Goal: Information Seeking & Learning: Learn about a topic

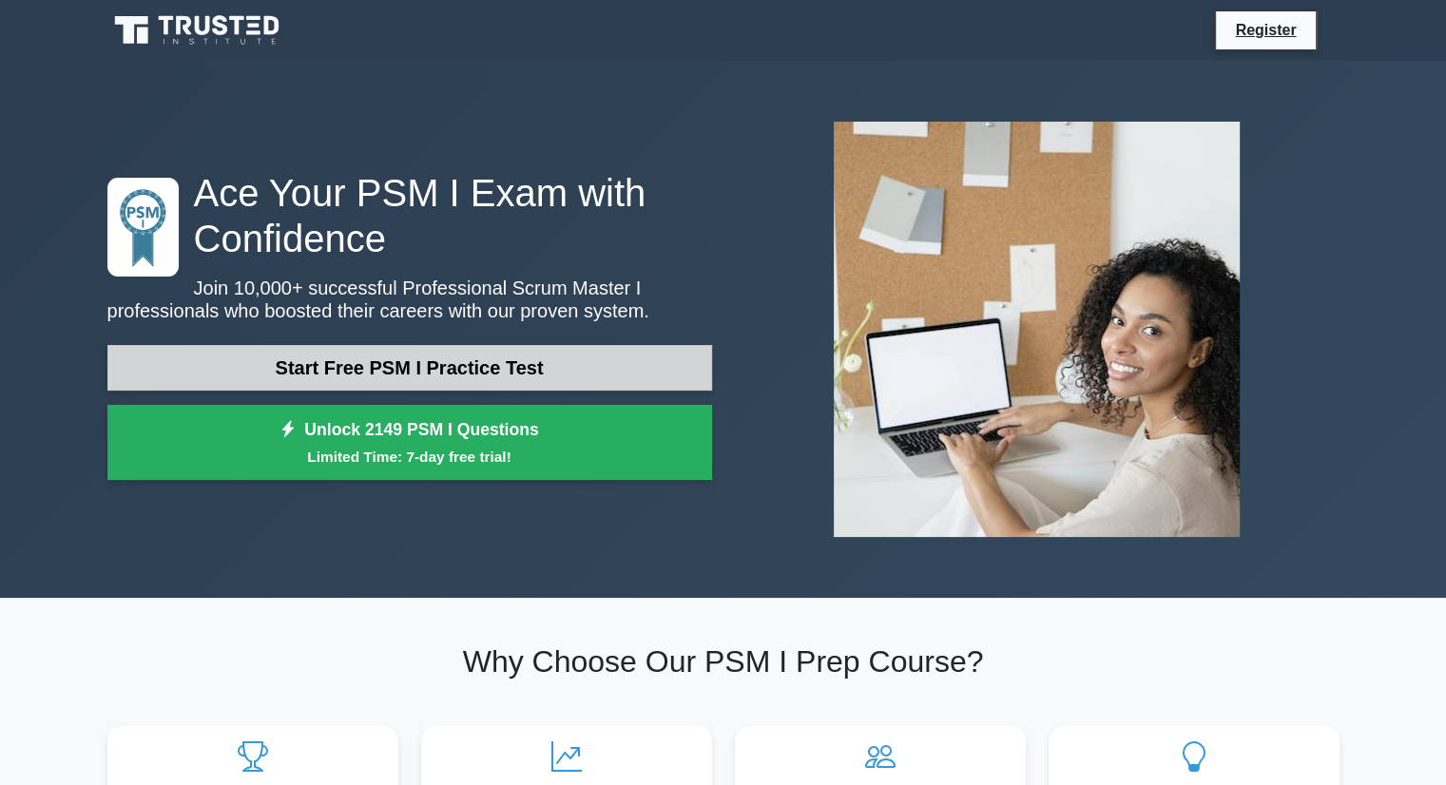
click at [494, 366] on link "Start Free PSM I Practice Test" at bounding box center [409, 368] width 605 height 46
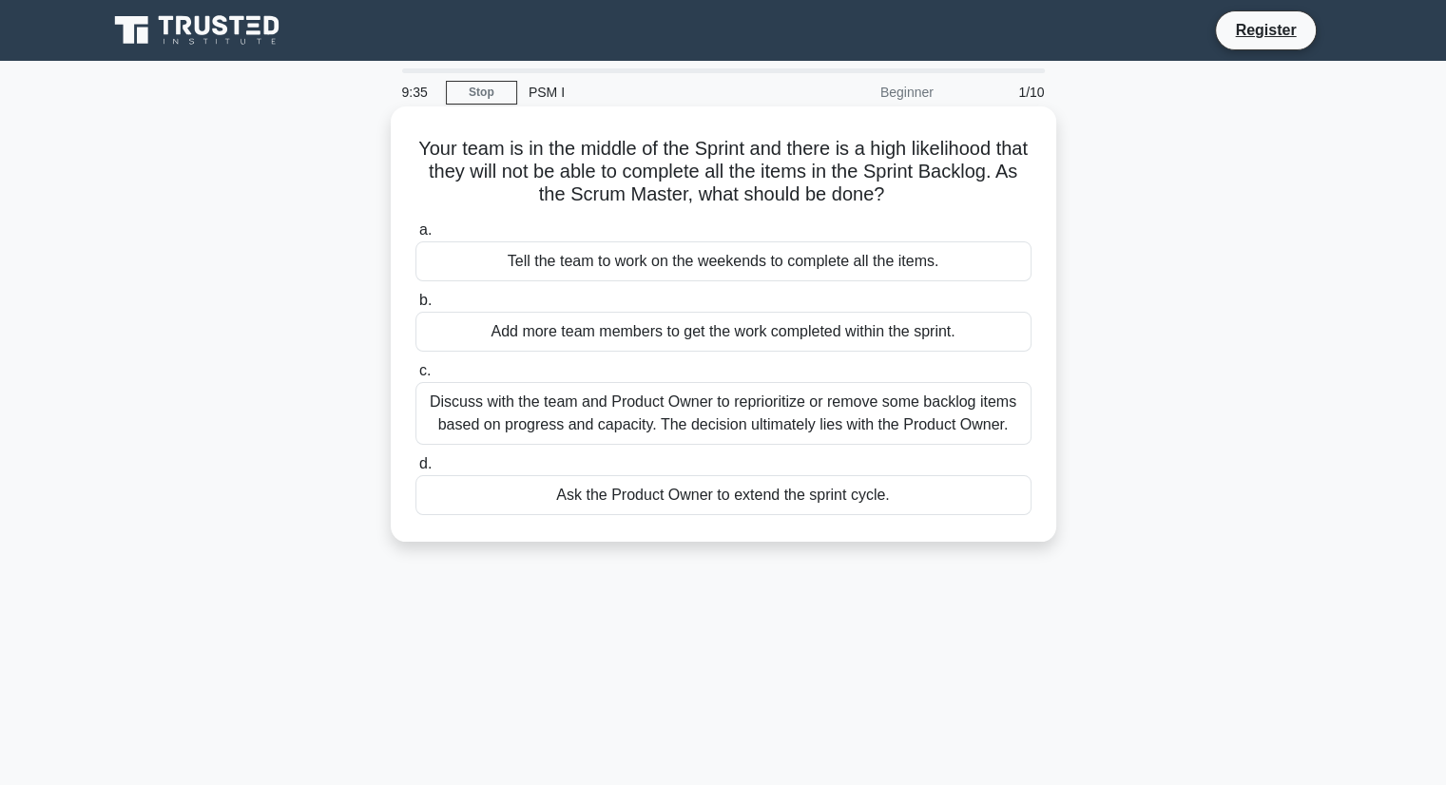
click at [740, 421] on div "Discuss with the team and Product Owner to reprioritize or remove some backlog …" at bounding box center [723, 413] width 616 height 63
click at [415, 377] on input "c. Discuss with the team and Product Owner to reprioritize or remove some backl…" at bounding box center [415, 371] width 0 height 12
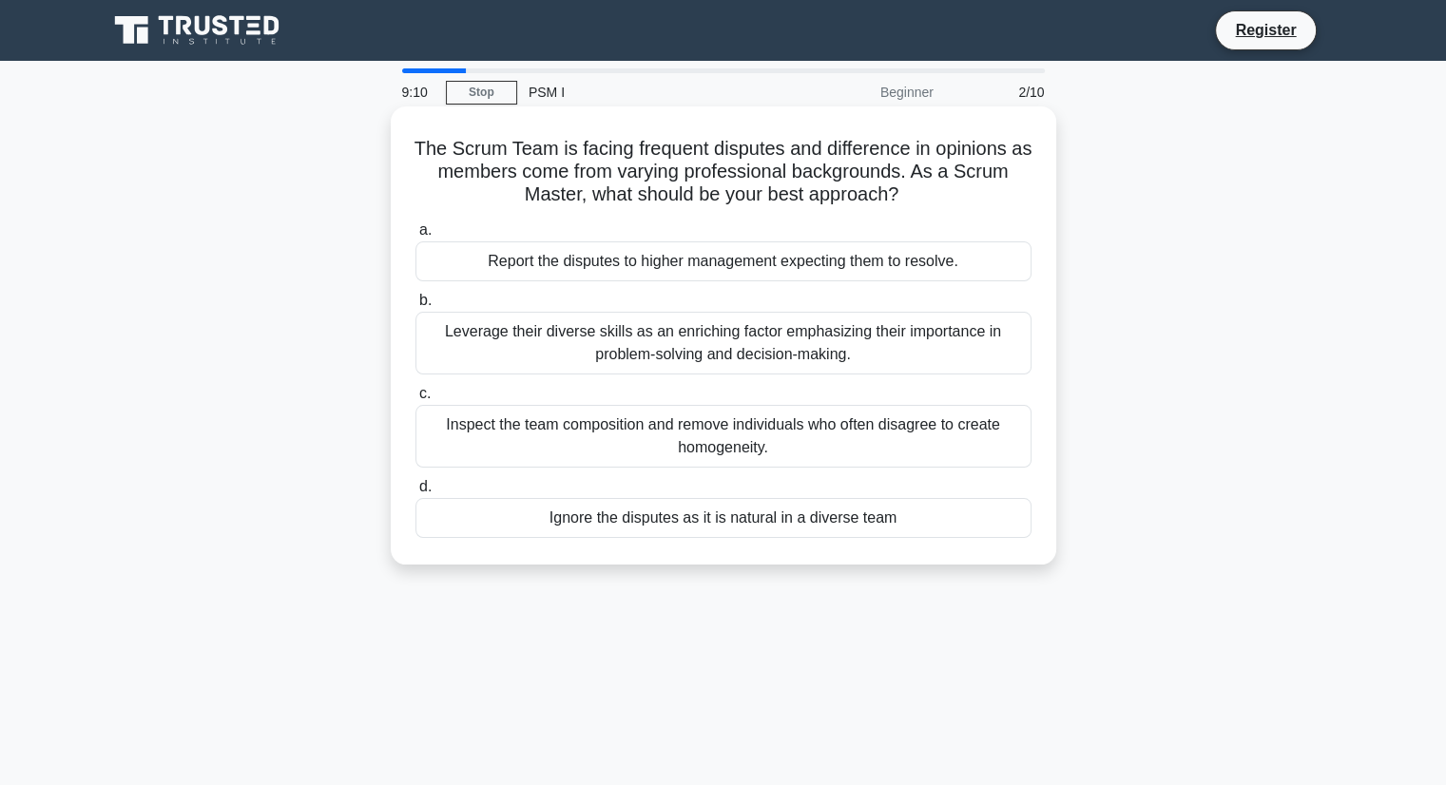
click at [710, 350] on div "Leverage their diverse skills as an enriching factor emphasizing their importan…" at bounding box center [723, 343] width 616 height 63
click at [415, 307] on input "b. Leverage their diverse skills as an enriching factor emphasizing their impor…" at bounding box center [415, 301] width 0 height 12
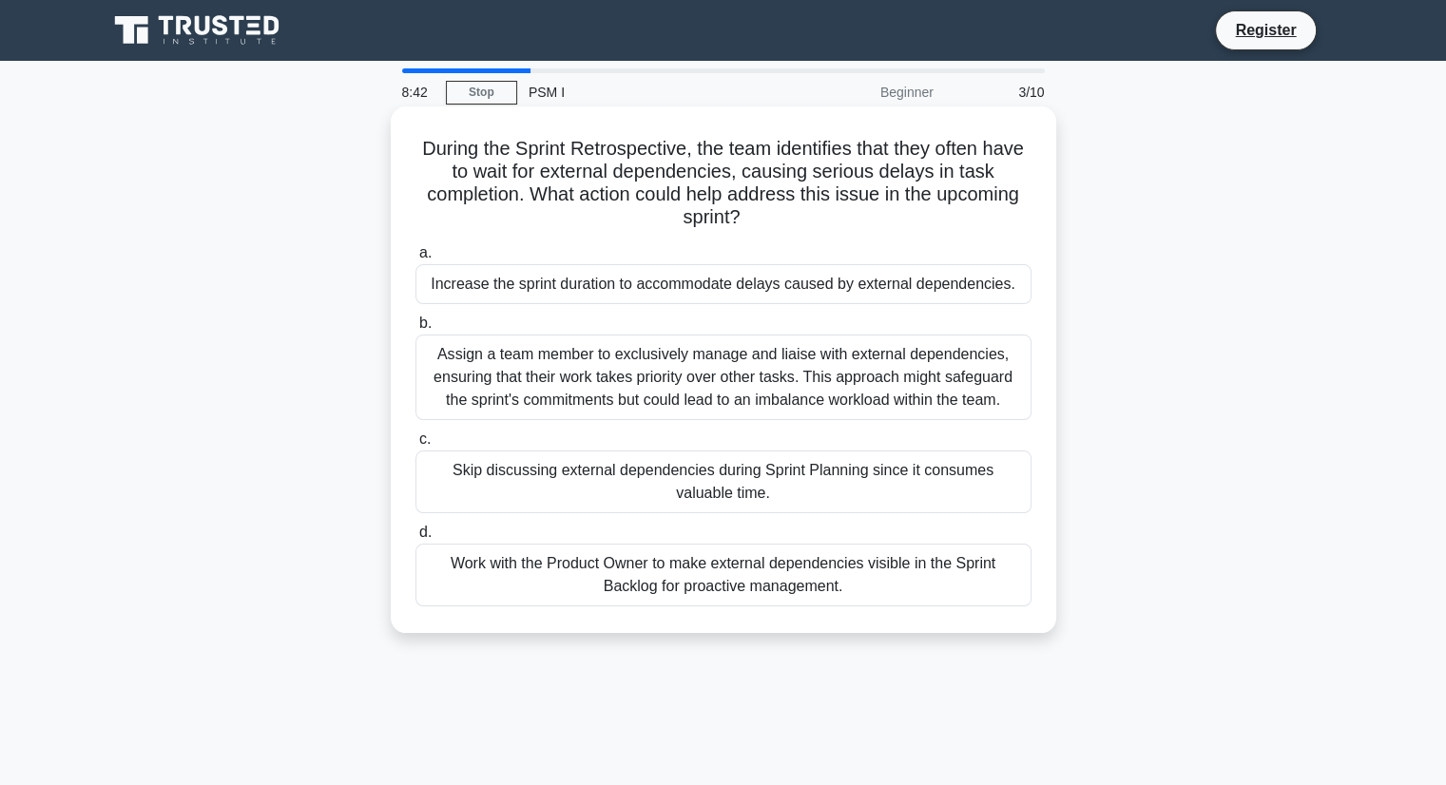
click at [730, 578] on div "Work with the Product Owner to make external dependencies visible in the Sprint…" at bounding box center [723, 575] width 616 height 63
click at [415, 539] on input "d. Work with the Product Owner to make external dependencies visible in the Spr…" at bounding box center [415, 533] width 0 height 12
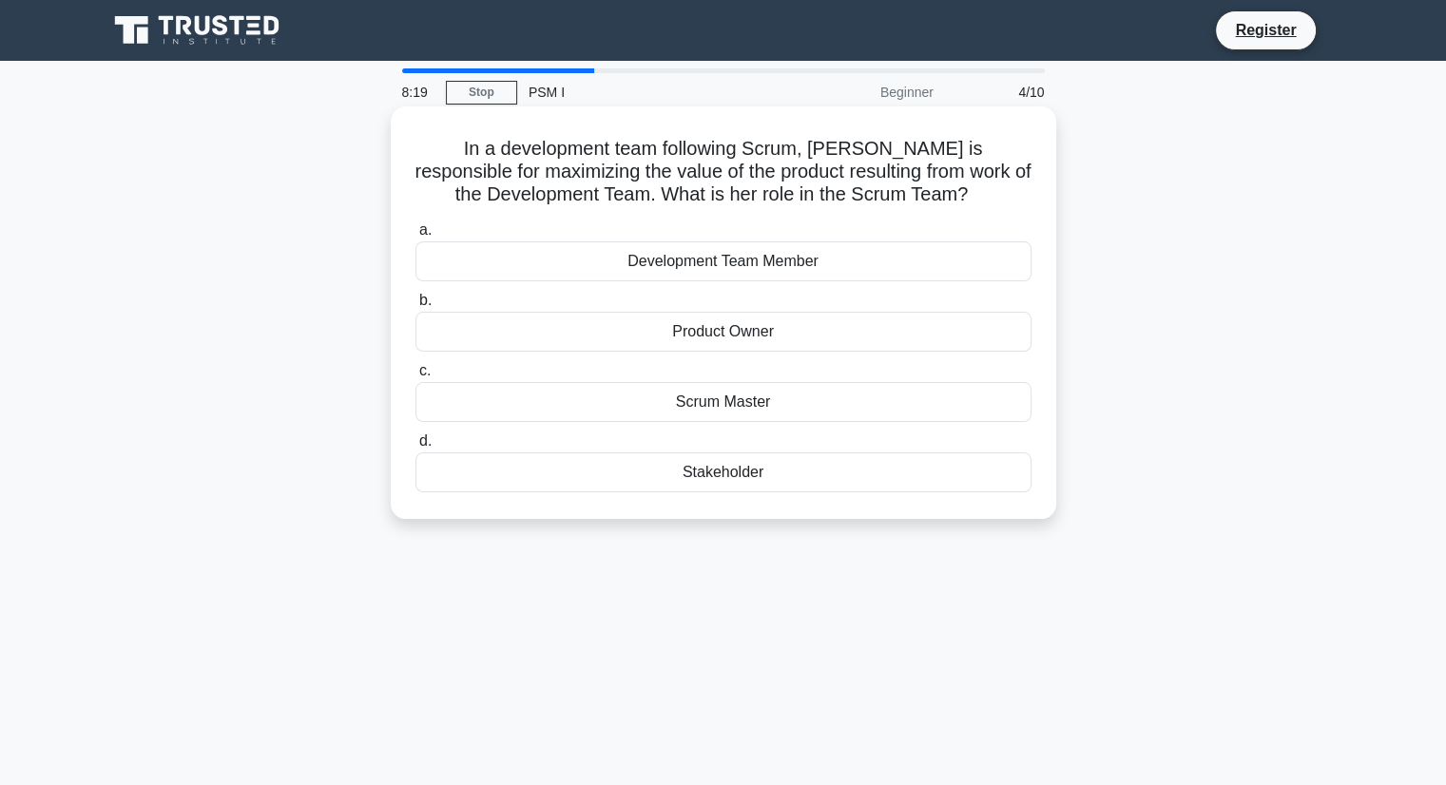
click at [747, 336] on div "Product Owner" at bounding box center [723, 332] width 616 height 40
click at [415, 307] on input "b. Product Owner" at bounding box center [415, 301] width 0 height 12
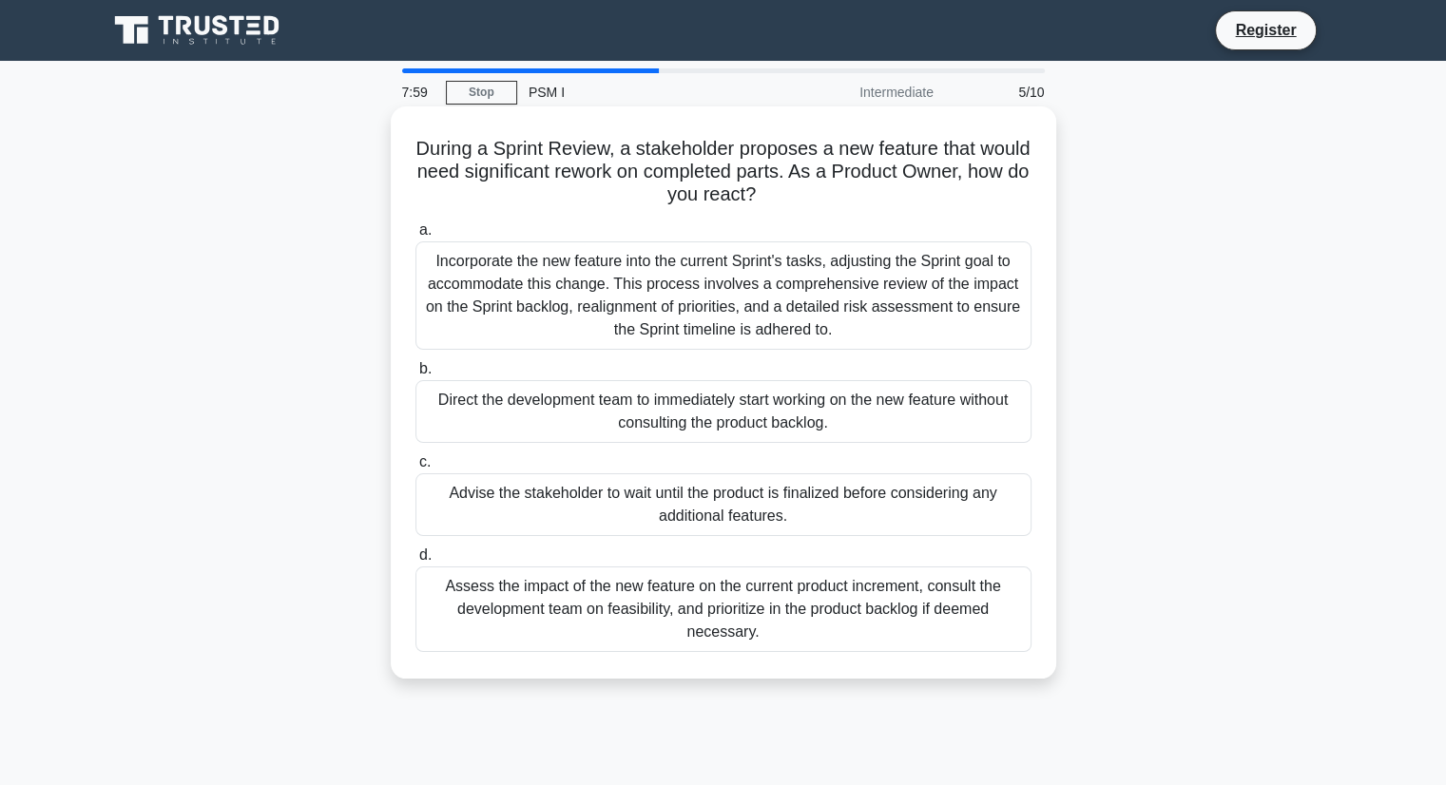
click at [644, 632] on div "Assess the impact of the new feature on the current product increment, consult …" at bounding box center [723, 610] width 616 height 86
click at [415, 562] on input "d. Assess the impact of the new feature on the current product increment, consu…" at bounding box center [415, 555] width 0 height 12
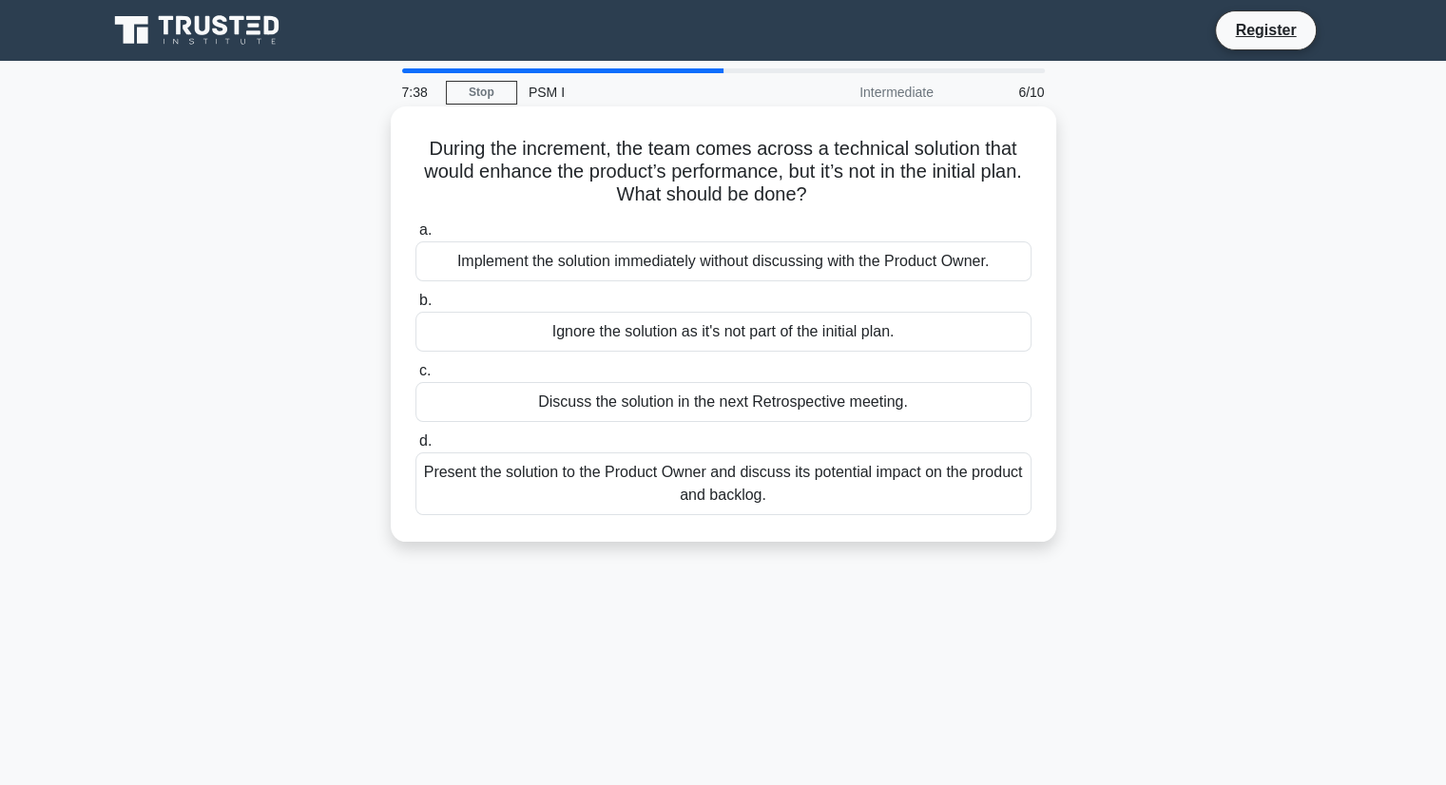
click at [775, 488] on div "Present the solution to the Product Owner and discuss its potential impact on t…" at bounding box center [723, 483] width 616 height 63
click at [415, 448] on input "d. Present the solution to the Product Owner and discuss its potential impact o…" at bounding box center [415, 441] width 0 height 12
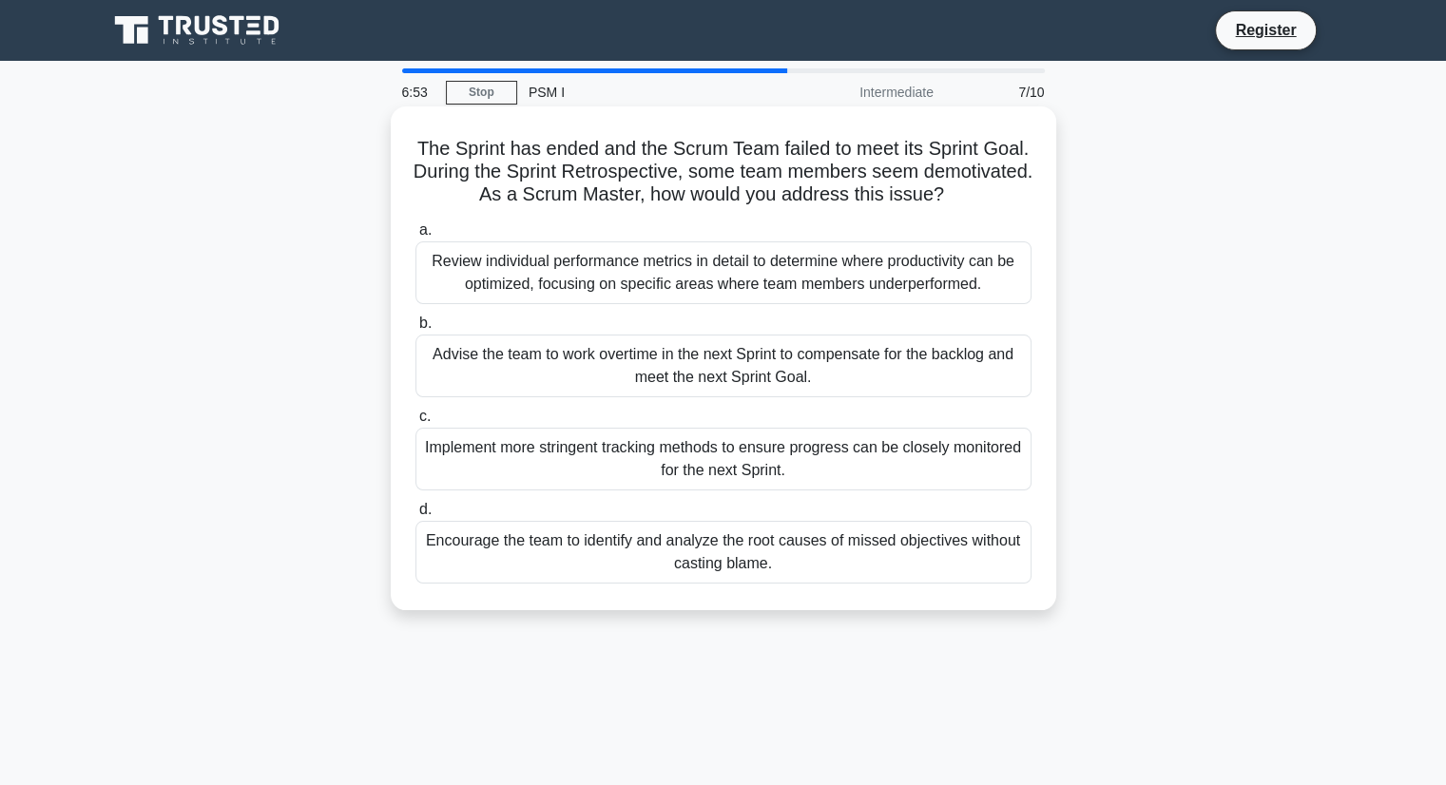
click at [825, 561] on div "Encourage the team to identify and analyze the root causes of missed objectives…" at bounding box center [723, 552] width 616 height 63
click at [415, 516] on input "d. Encourage the team to identify and analyze the root causes of missed objecti…" at bounding box center [415, 510] width 0 height 12
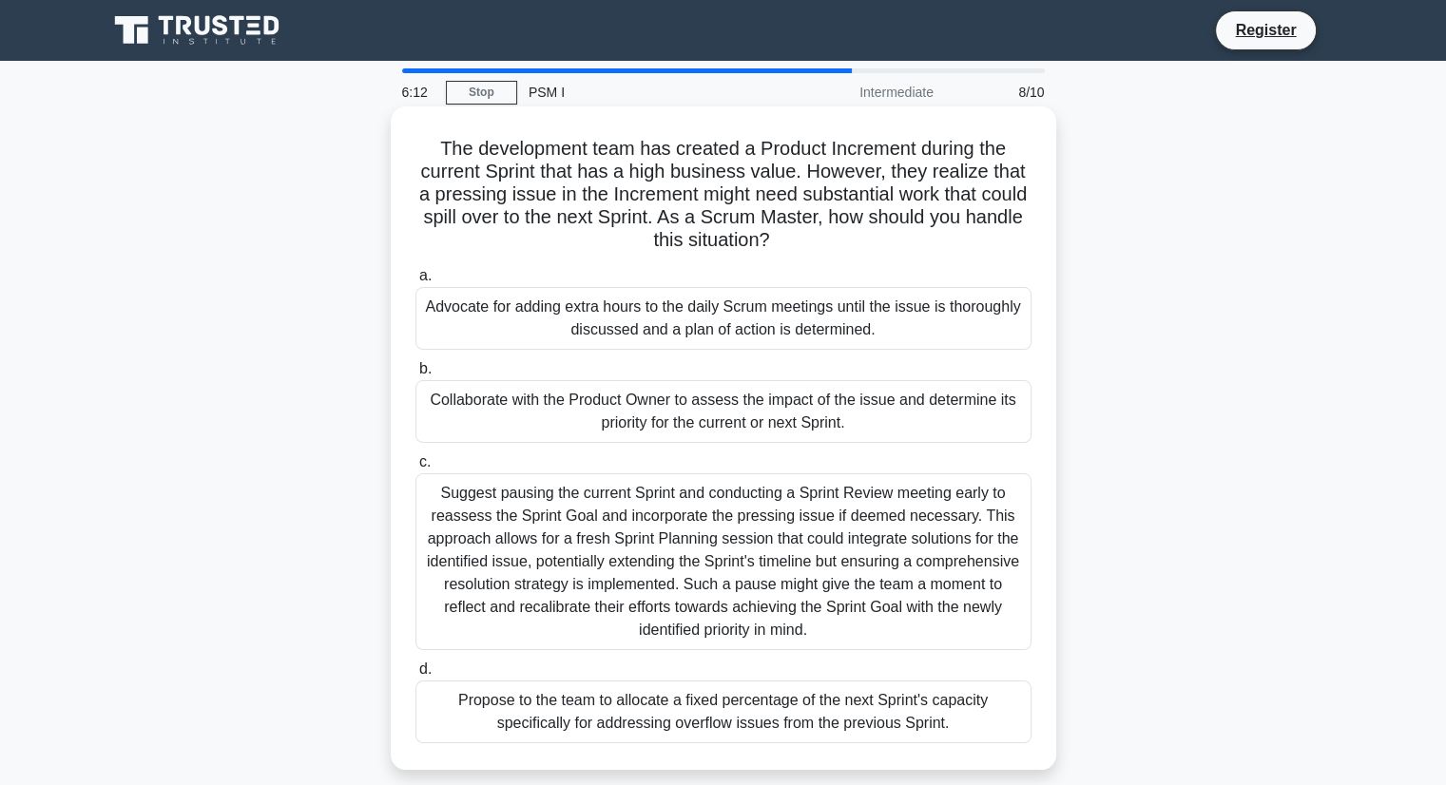
click at [707, 413] on div "Collaborate with the Product Owner to assess the impact of the issue and determ…" at bounding box center [723, 411] width 616 height 63
click at [415, 375] on input "b. Collaborate with the Product Owner to assess the impact of the issue and det…" at bounding box center [415, 369] width 0 height 12
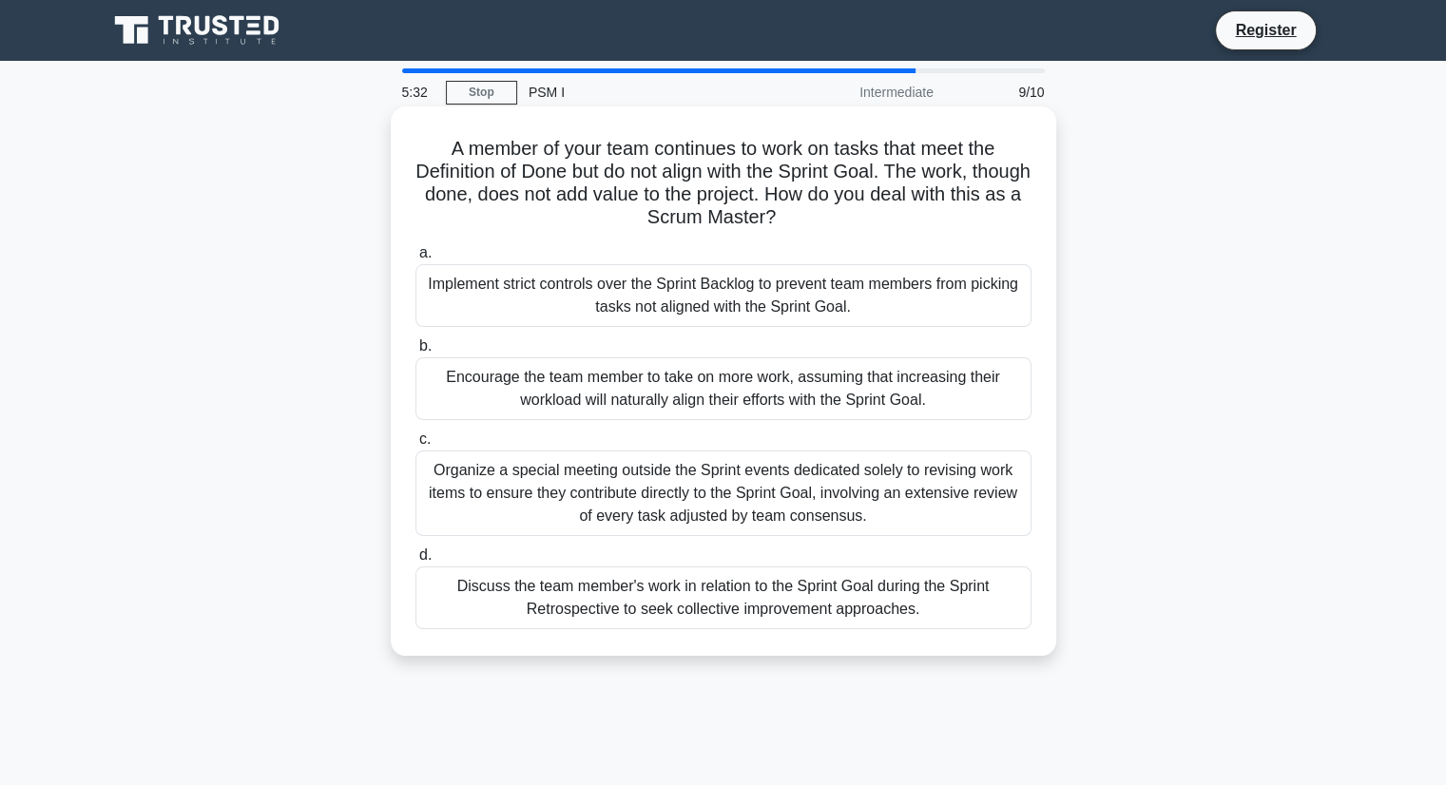
click at [768, 586] on div "Discuss the team member's work in relation to the Sprint Goal during the Sprint…" at bounding box center [723, 598] width 616 height 63
click at [415, 562] on input "d. Discuss the team member's work in relation to the Sprint Goal during the Spr…" at bounding box center [415, 555] width 0 height 12
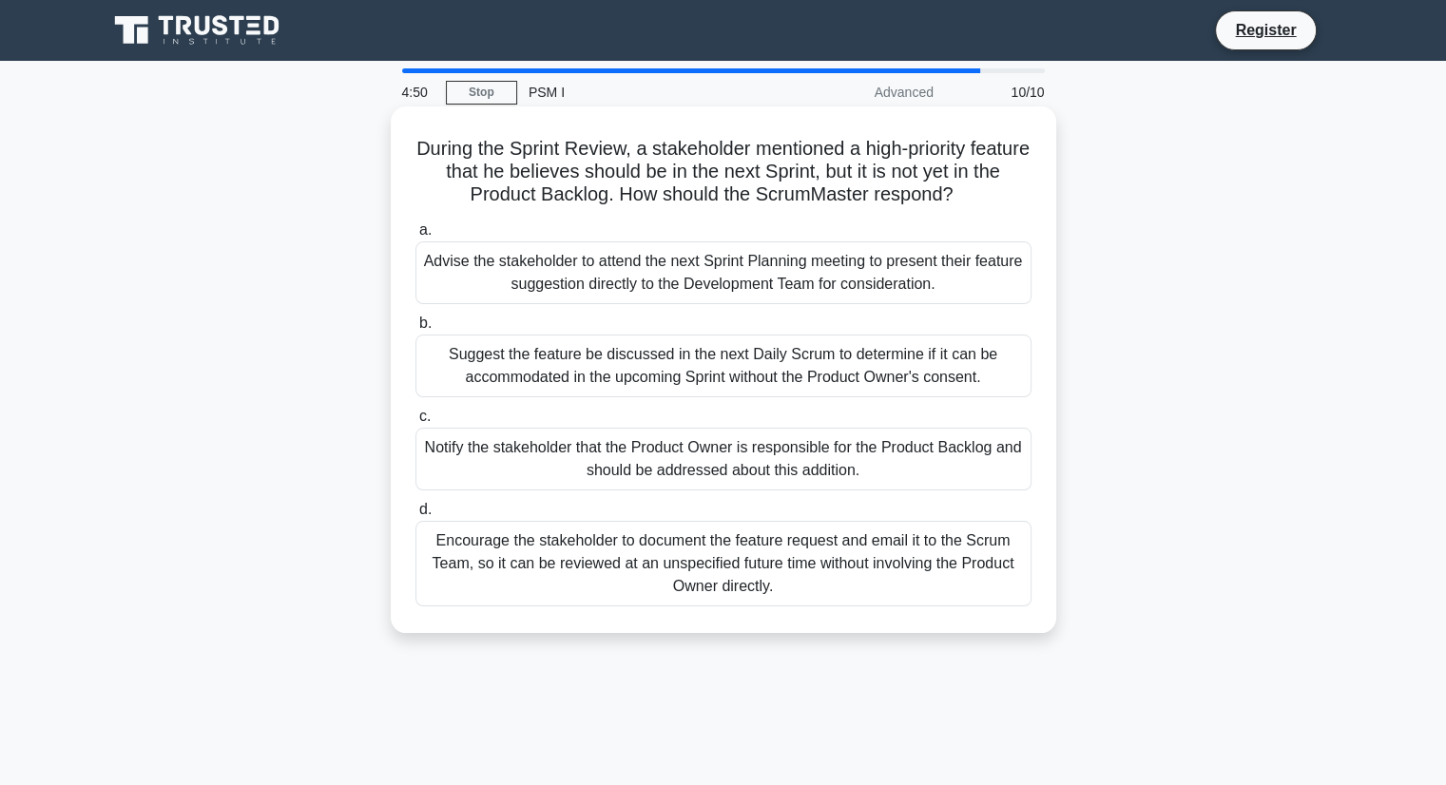
click at [665, 469] on div "Notify the stakeholder that the Product Owner is responsible for the Product Ba…" at bounding box center [723, 459] width 616 height 63
click at [415, 423] on input "c. Notify the stakeholder that the Product Owner is responsible for the Product…" at bounding box center [415, 417] width 0 height 12
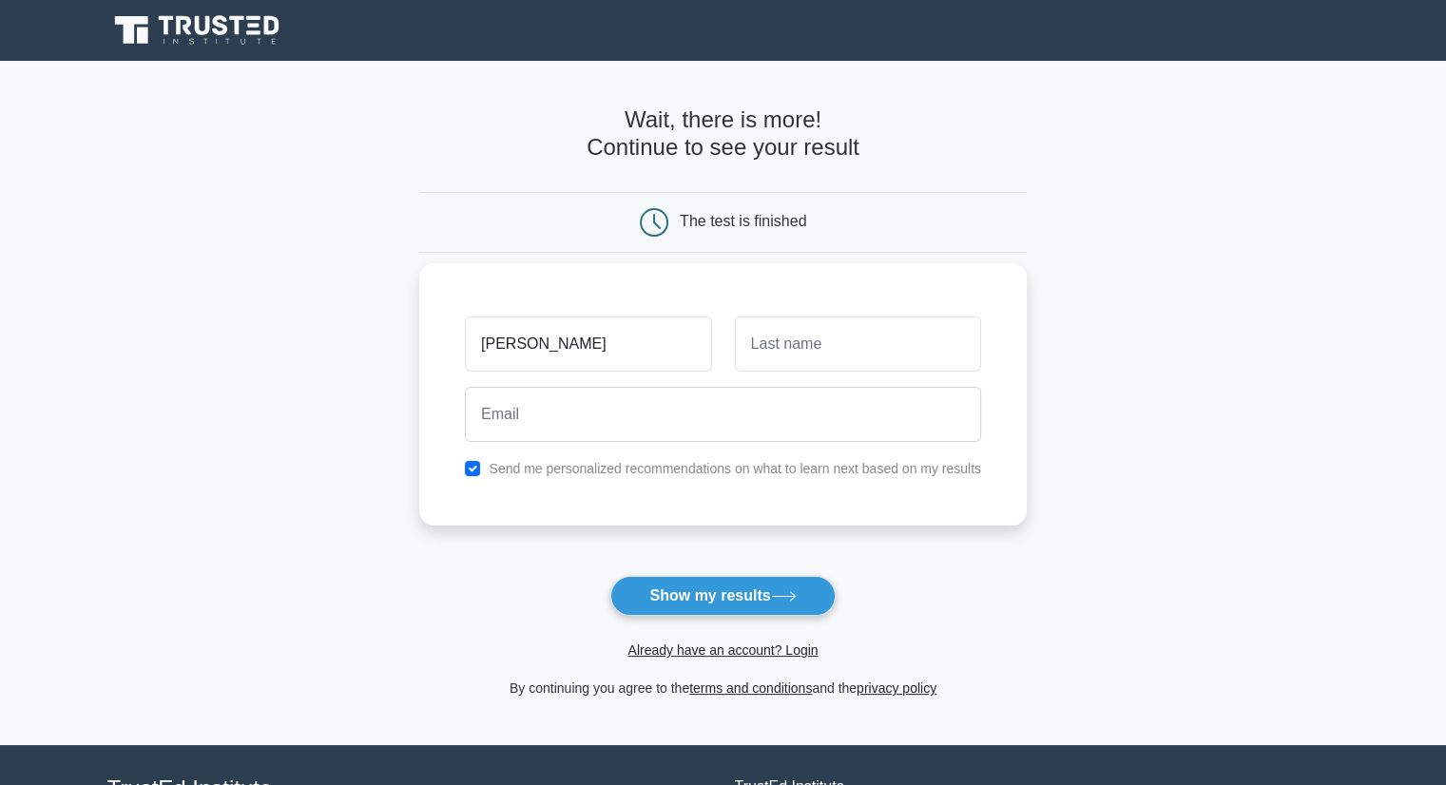
type input "carole"
click at [780, 349] on input "text" at bounding box center [858, 344] width 246 height 55
type input "fac"
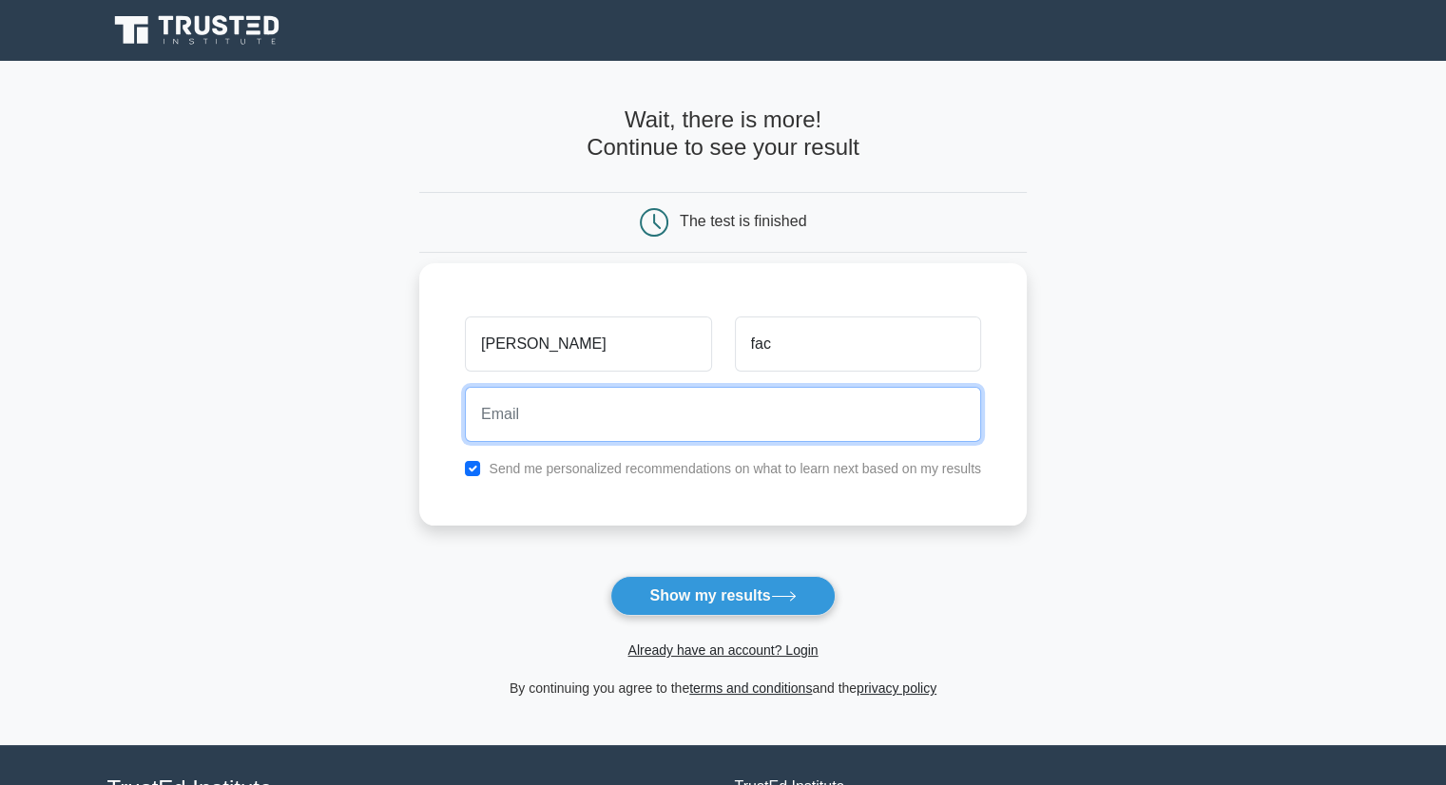
click at [761, 415] on input "email" at bounding box center [723, 414] width 516 height 55
type input "carofac@gmail.com"
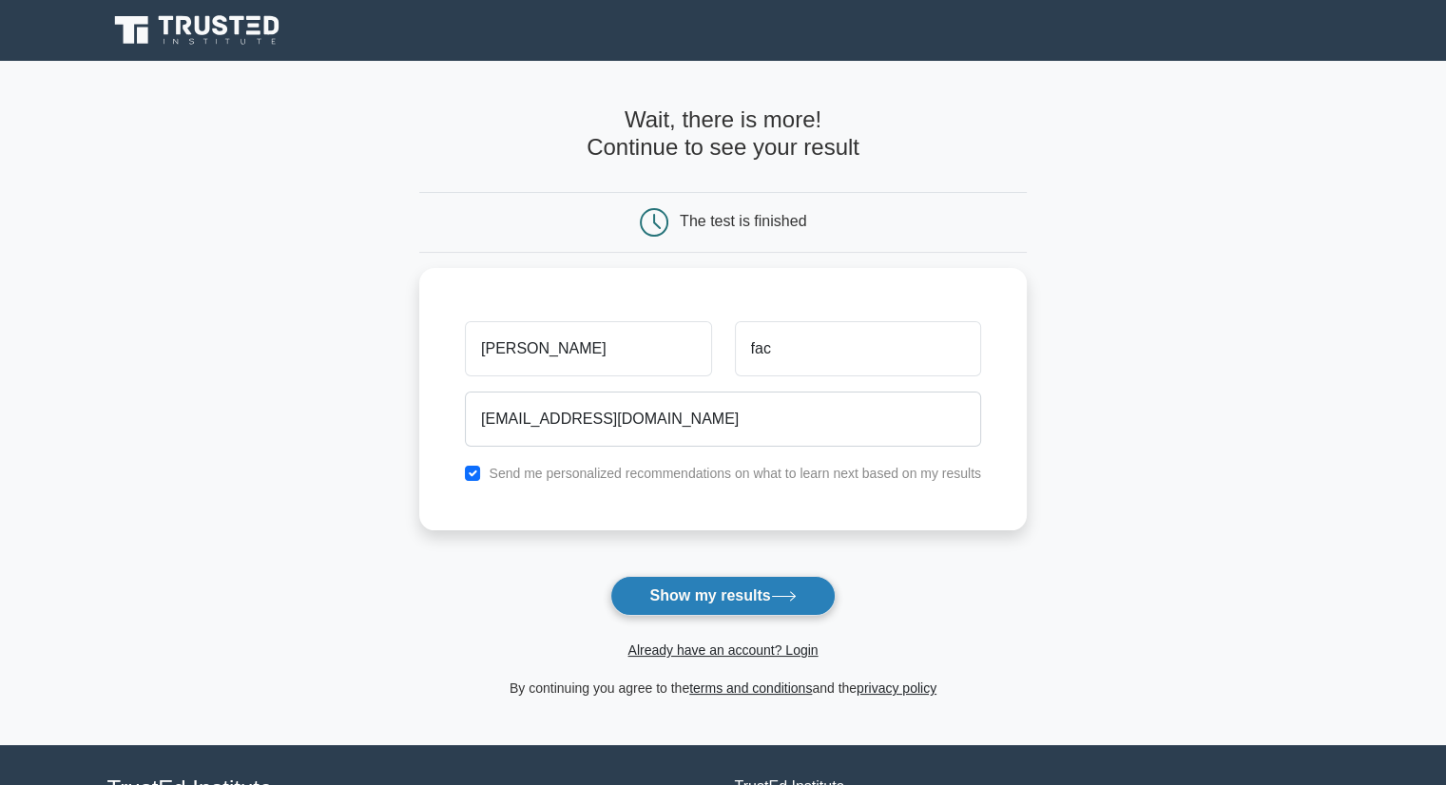
click at [756, 586] on button "Show my results" at bounding box center [722, 596] width 224 height 40
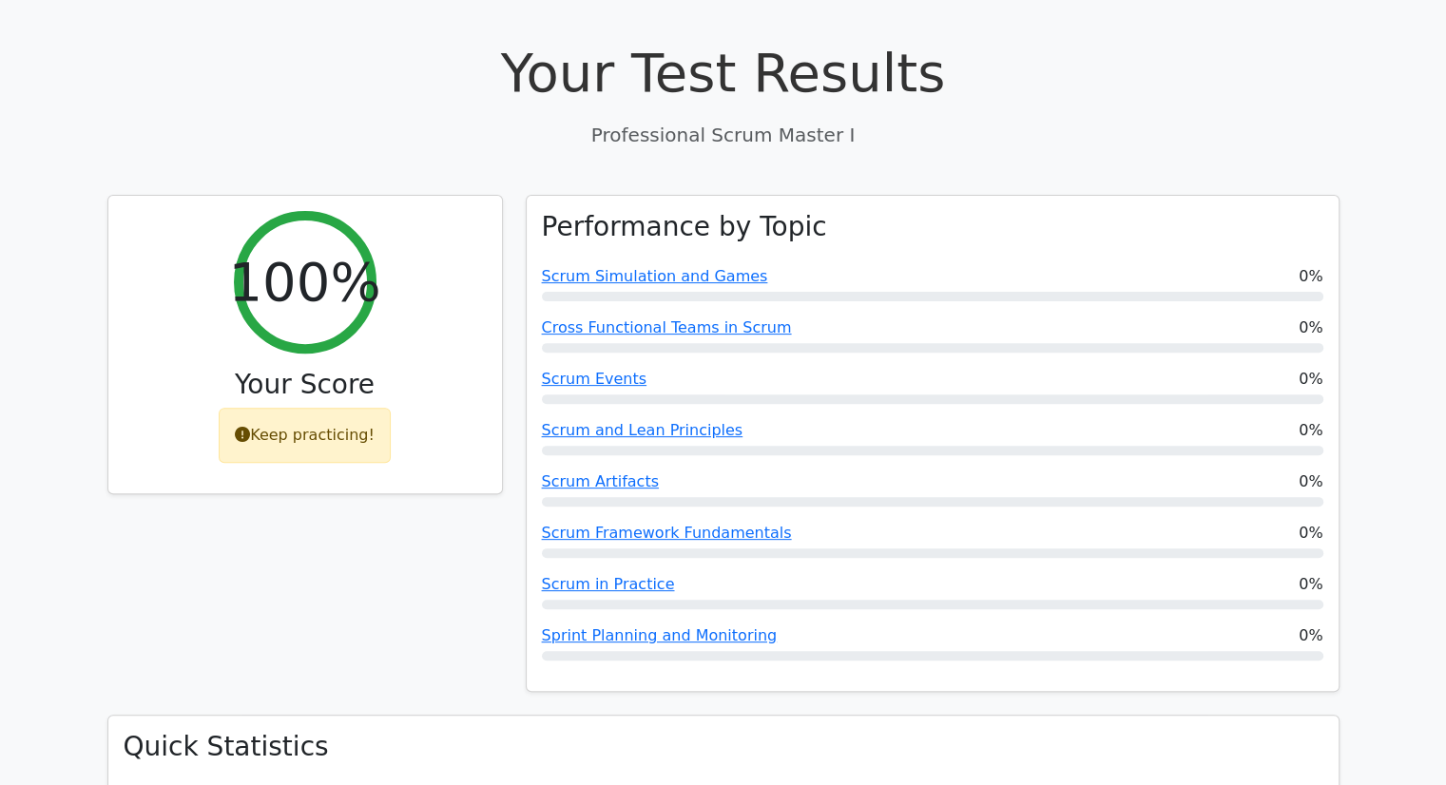
scroll to position [582, 0]
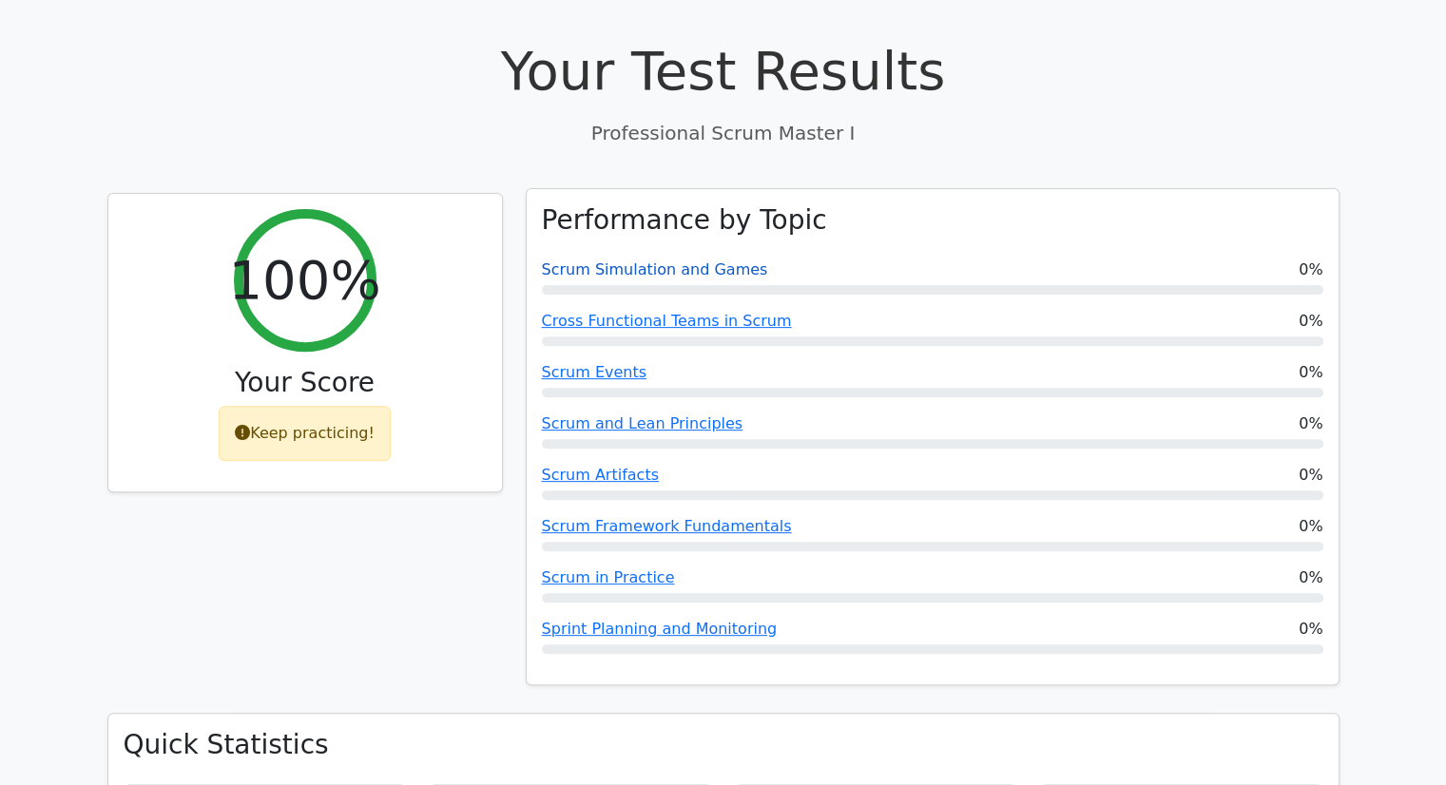
click at [622, 260] on link "Scrum Simulation and Games" at bounding box center [655, 269] width 226 height 18
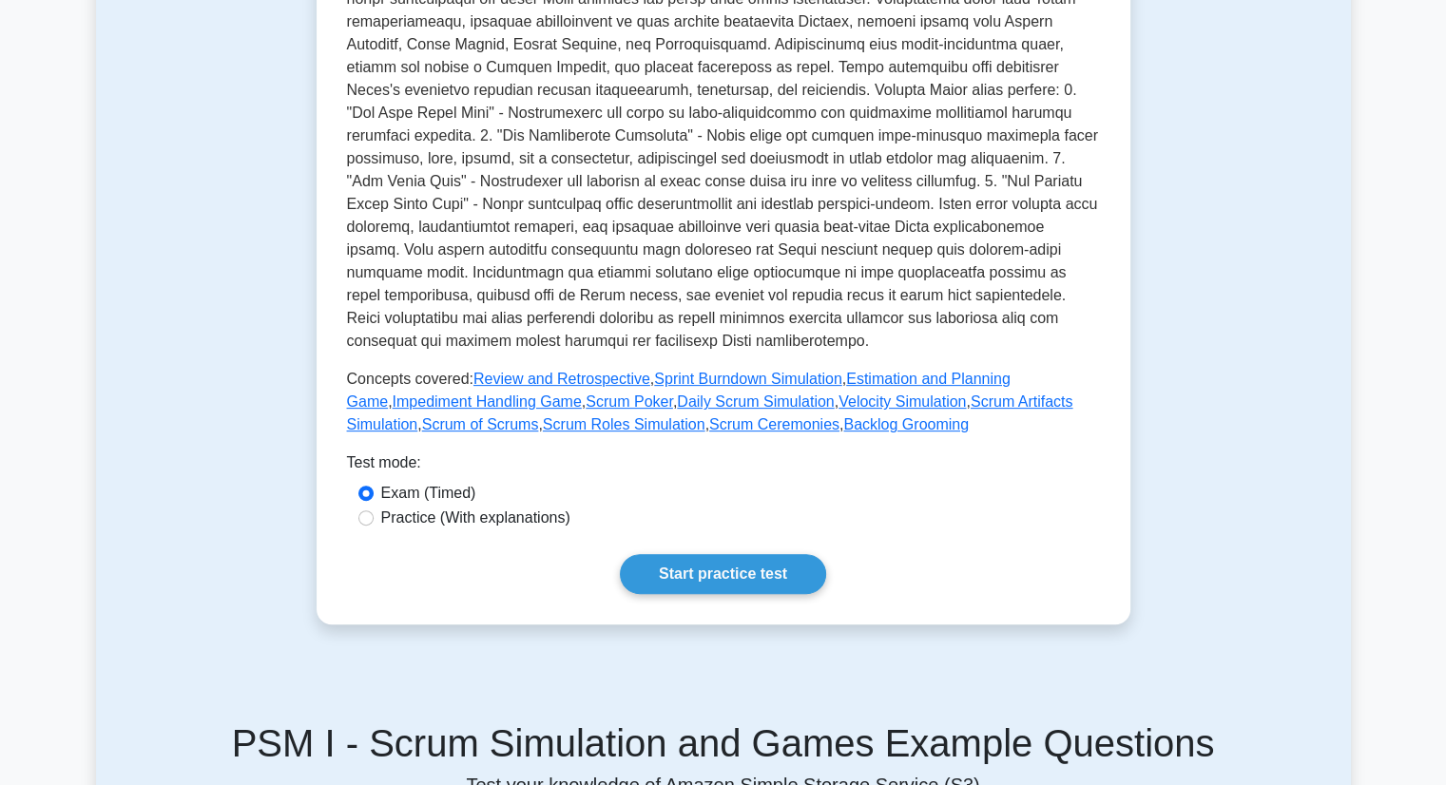
scroll to position [544, 0]
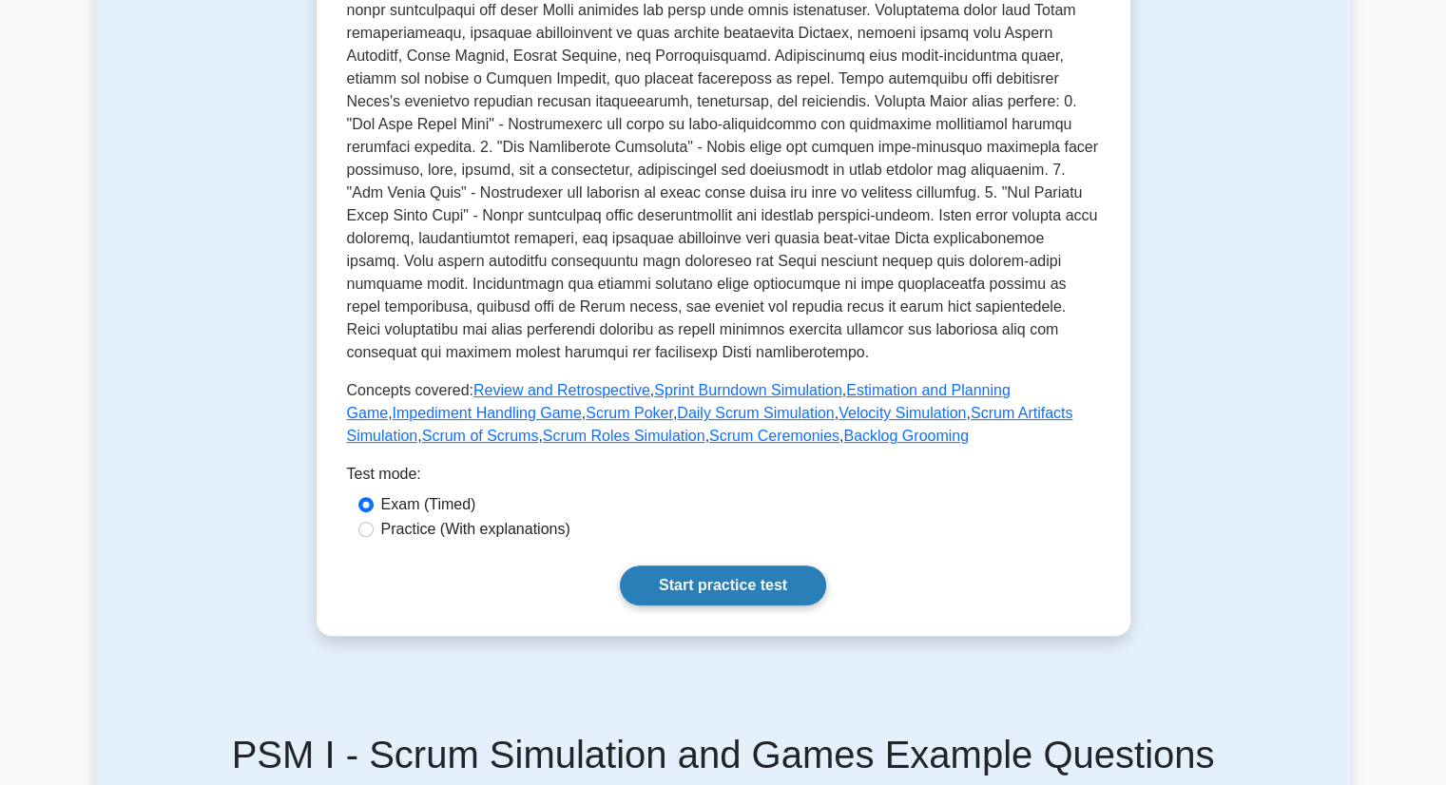
click at [721, 582] on link "Start practice test" at bounding box center [723, 586] width 206 height 40
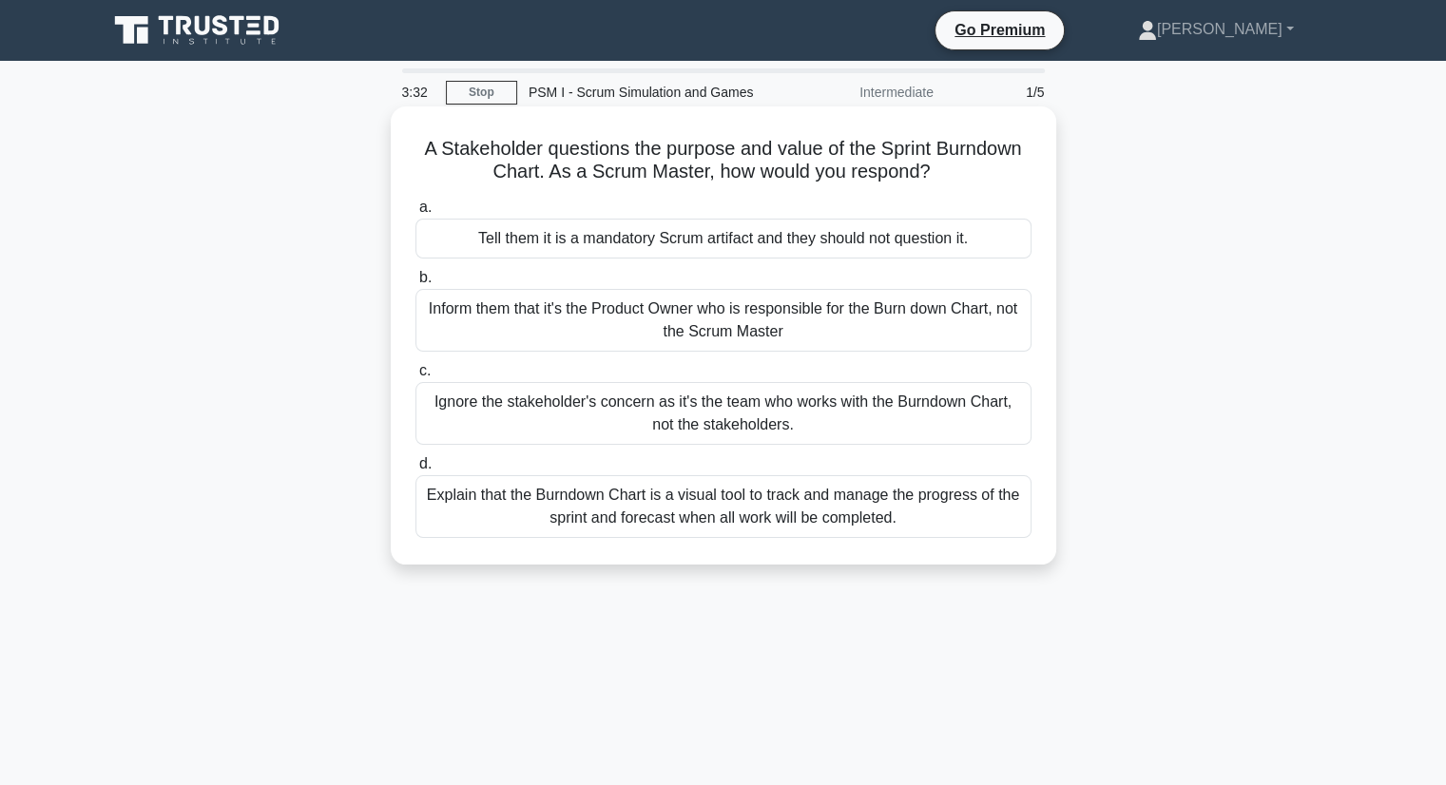
click at [636, 510] on div "Explain that the Burndown Chart is a visual tool to track and manage the progre…" at bounding box center [723, 506] width 616 height 63
click at [415, 471] on input "d. Explain that the Burndown Chart is a visual tool to track and manage the pro…" at bounding box center [415, 464] width 0 height 12
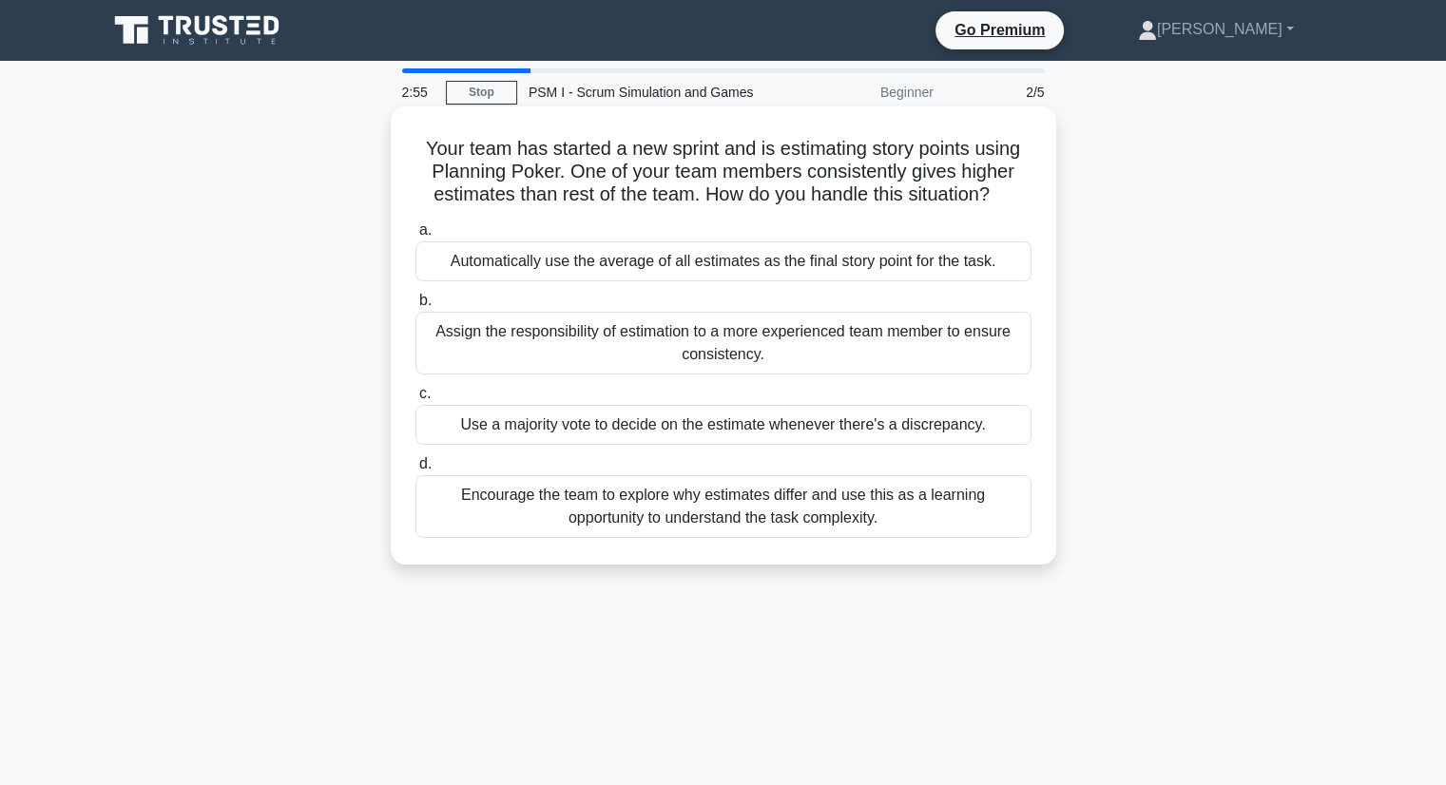
click at [726, 509] on div "Encourage the team to explore why estimates differ and use this as a learning o…" at bounding box center [723, 506] width 616 height 63
click at [415, 471] on input "d. Encourage the team to explore why estimates differ and use this as a learnin…" at bounding box center [415, 464] width 0 height 12
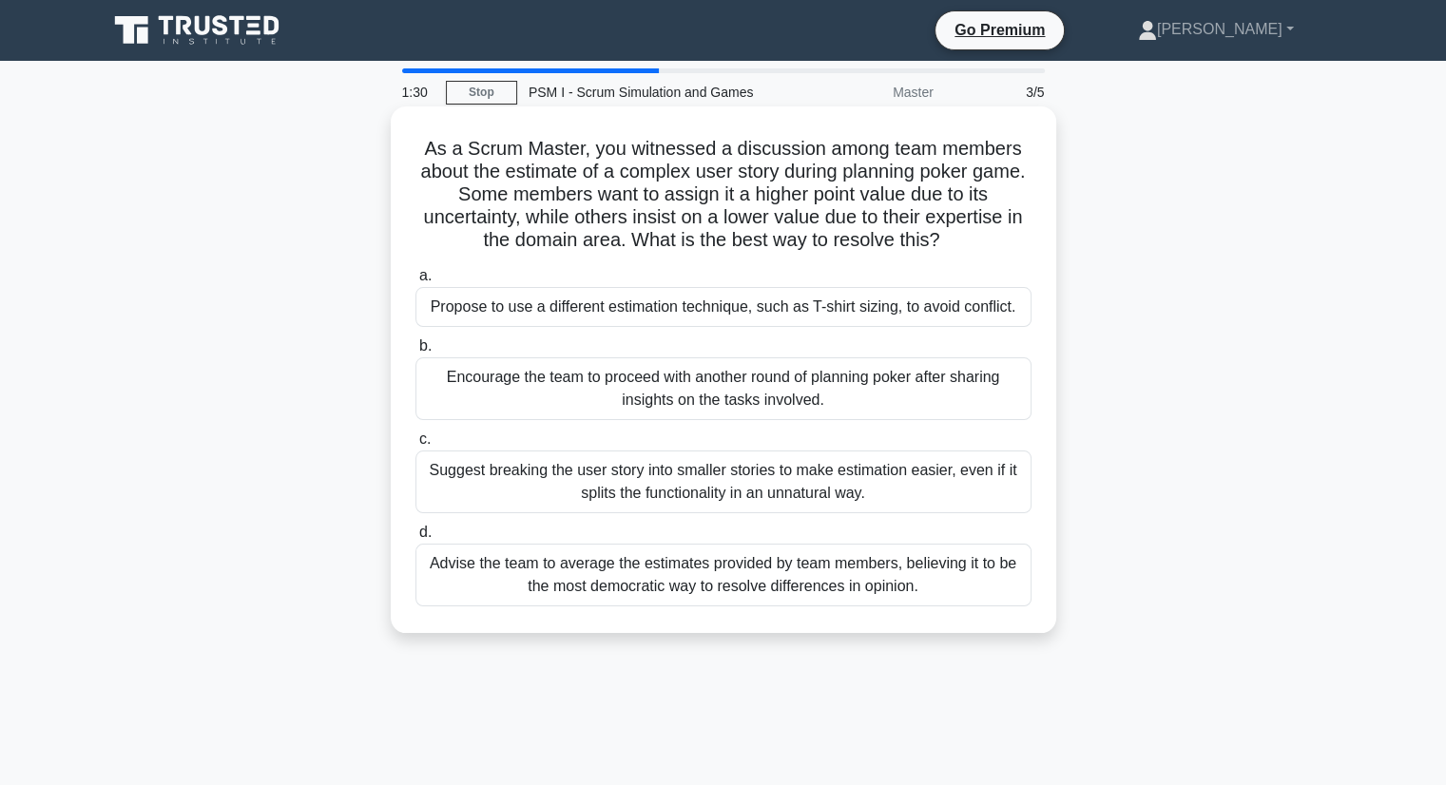
click at [758, 567] on div "Advise the team to average the estimates provided by team members, believing it…" at bounding box center [723, 575] width 616 height 63
click at [415, 539] on input "d. Advise the team to average the estimates provided by team members, believing…" at bounding box center [415, 533] width 0 height 12
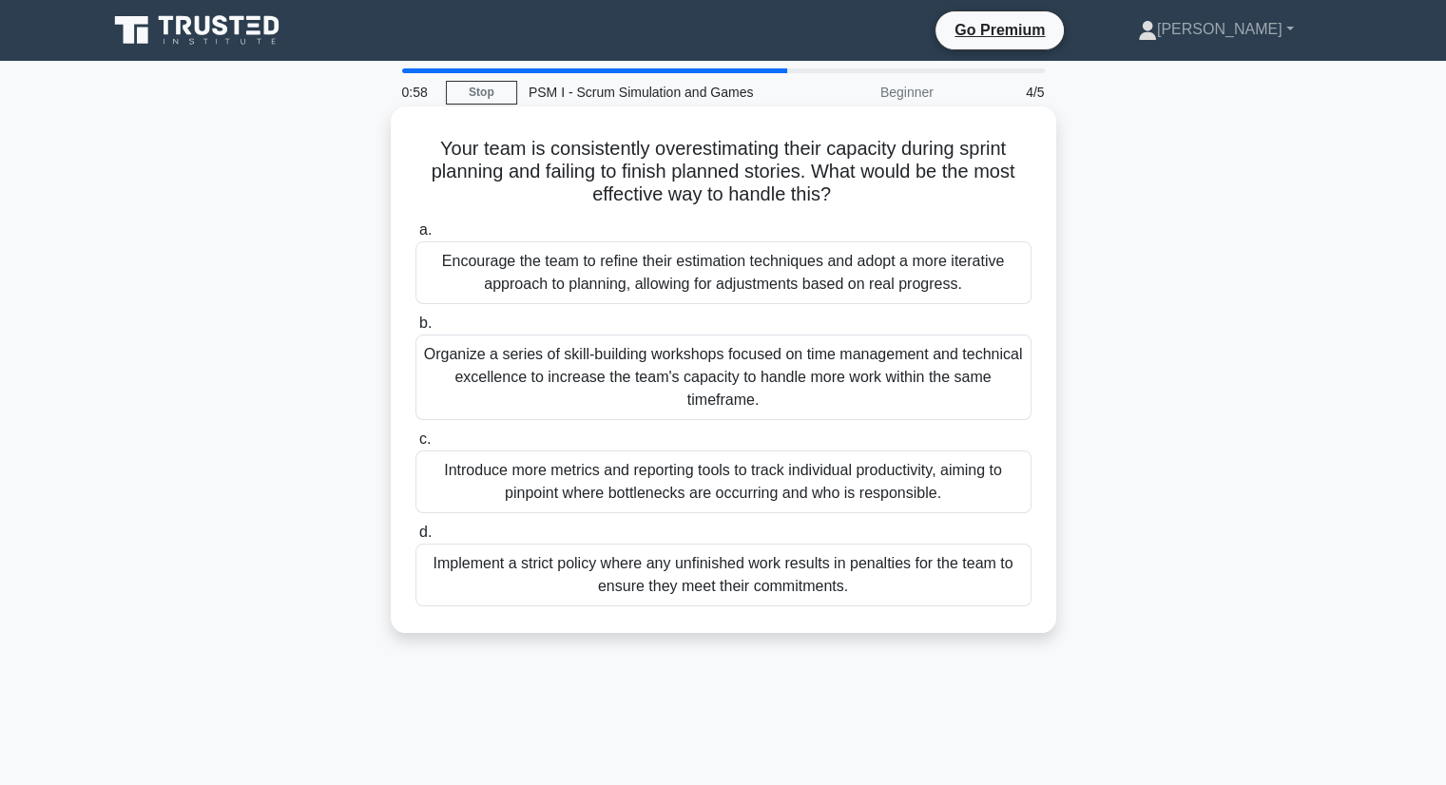
click at [746, 374] on div "Organize a series of skill-building workshops focused on time management and te…" at bounding box center [723, 378] width 616 height 86
click at [415, 330] on input "b. Organize a series of skill-building workshops focused on time management and…" at bounding box center [415, 323] width 0 height 12
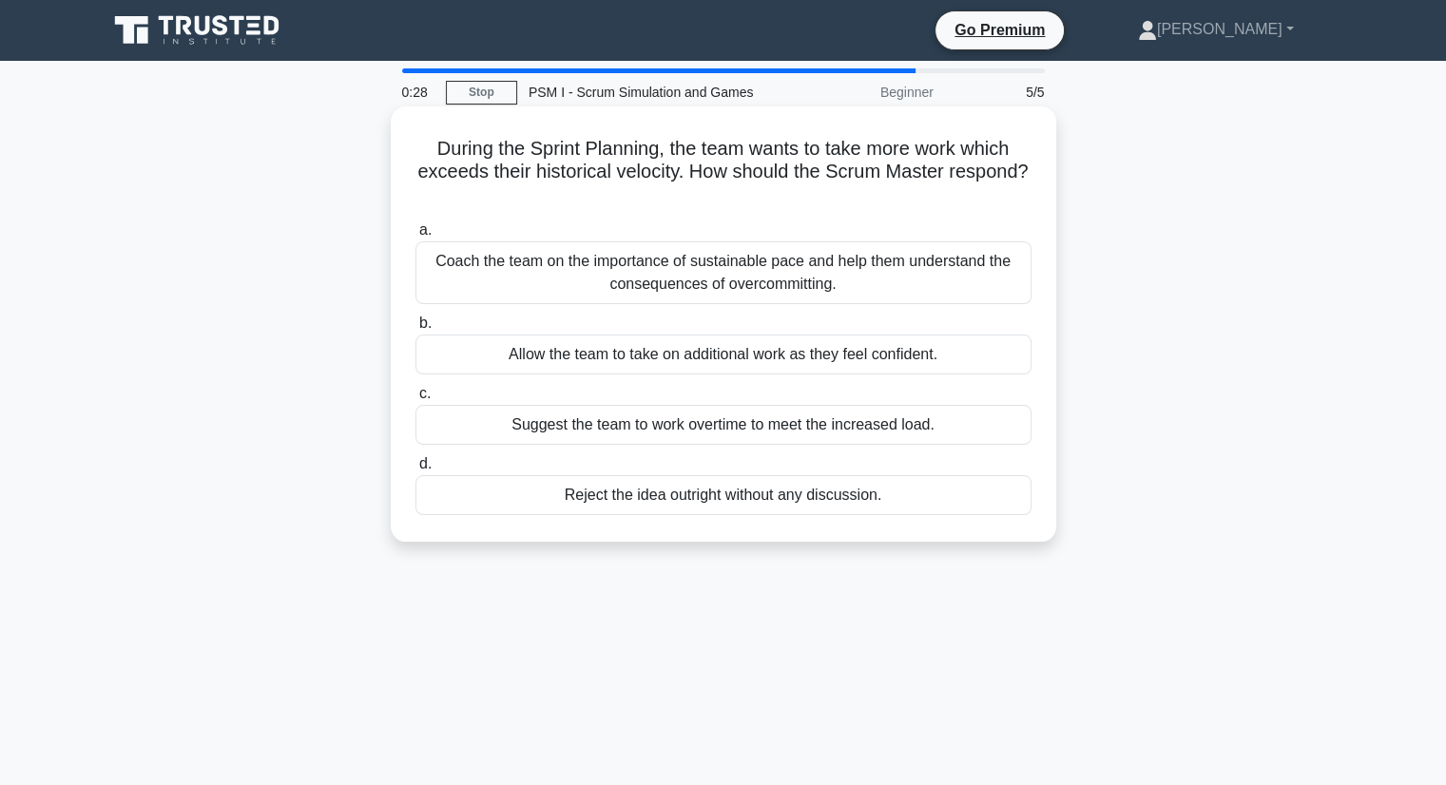
click at [733, 255] on div "Coach the team on the importance of sustainable pace and help them understand t…" at bounding box center [723, 272] width 616 height 63
click at [415, 237] on input "a. Coach the team on the importance of sustainable pace and help them understan…" at bounding box center [415, 230] width 0 height 12
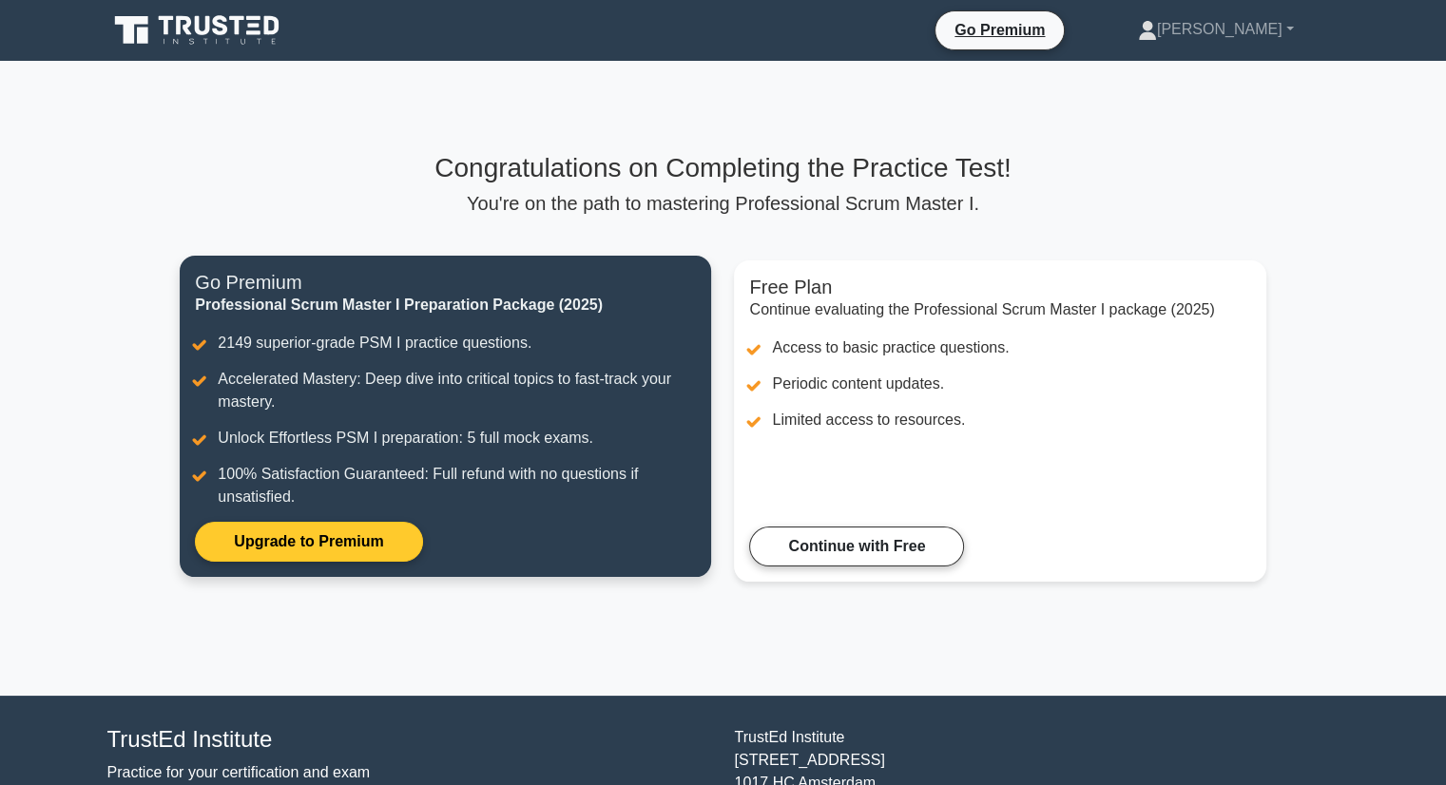
click at [355, 551] on link "Upgrade to Premium" at bounding box center [308, 542] width 227 height 40
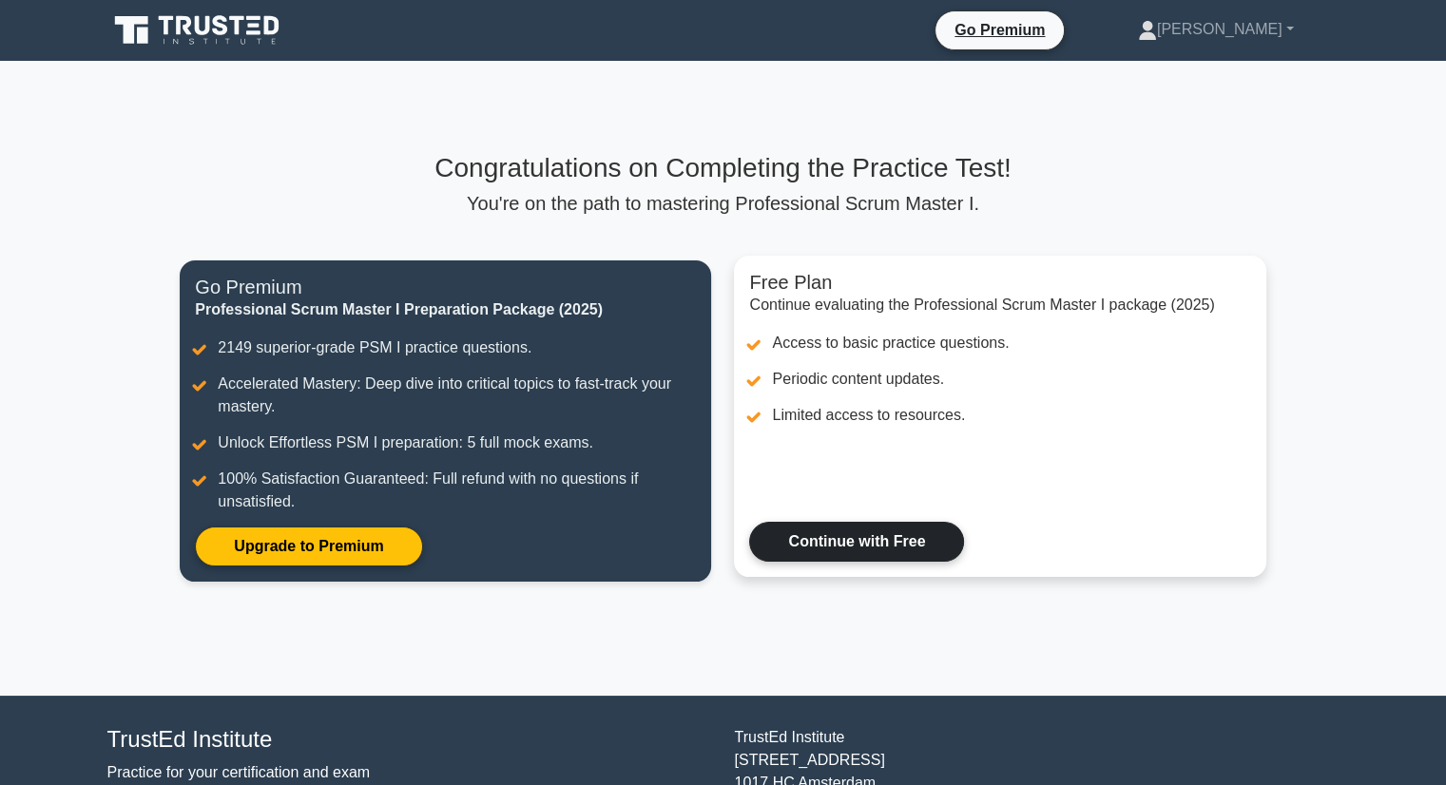
click at [836, 549] on link "Continue with Free" at bounding box center [856, 542] width 215 height 40
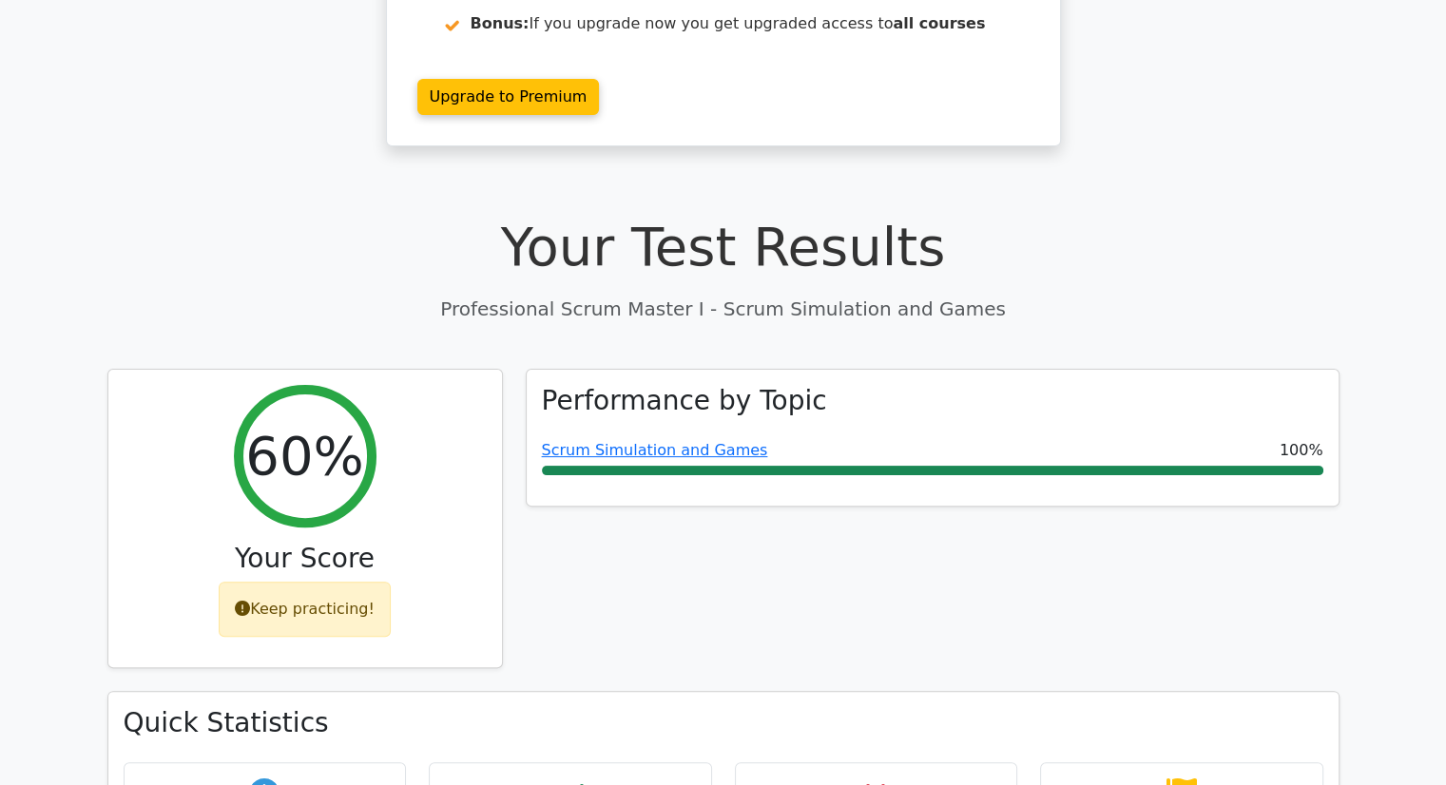
scroll to position [410, 0]
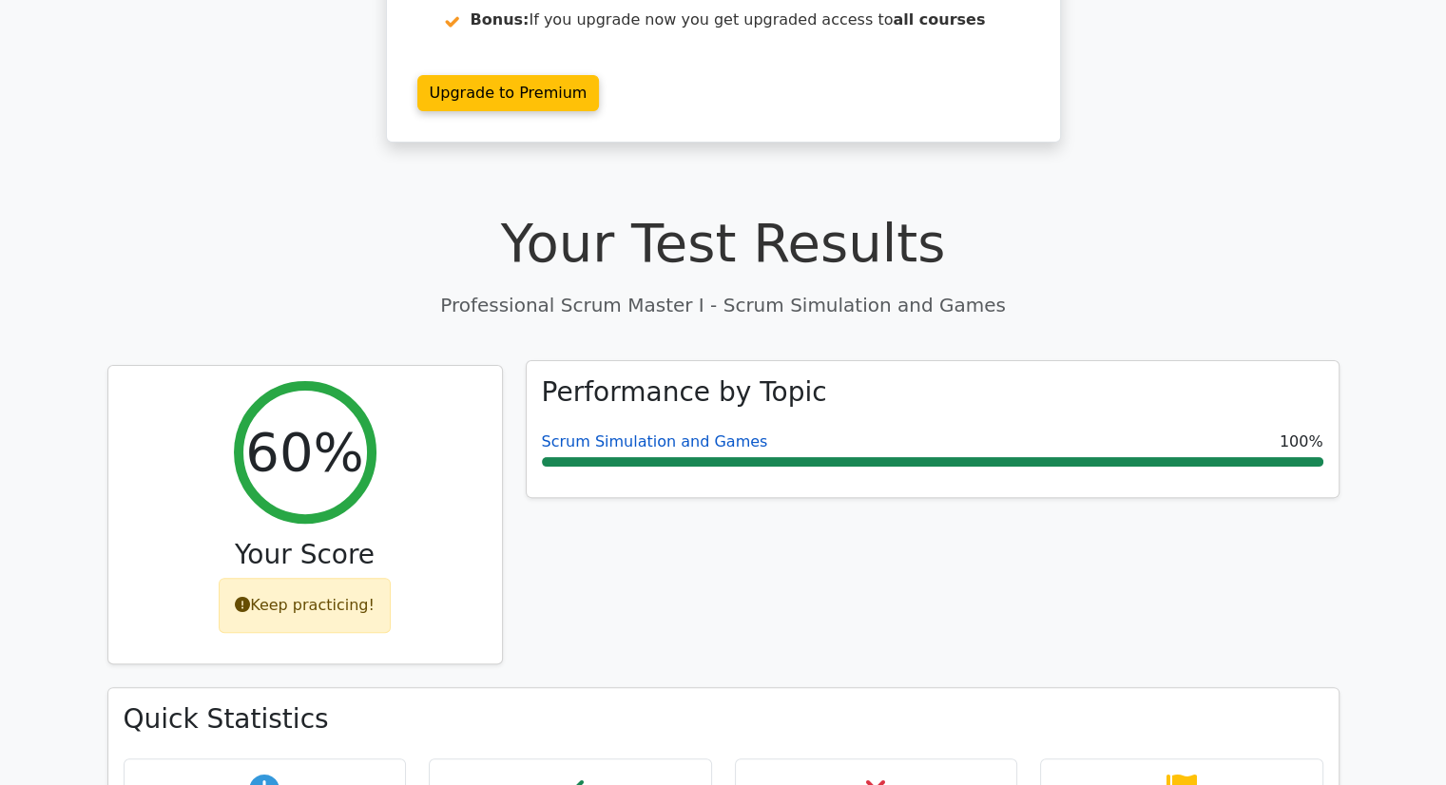
click at [657, 433] on link "Scrum Simulation and Games" at bounding box center [655, 442] width 226 height 18
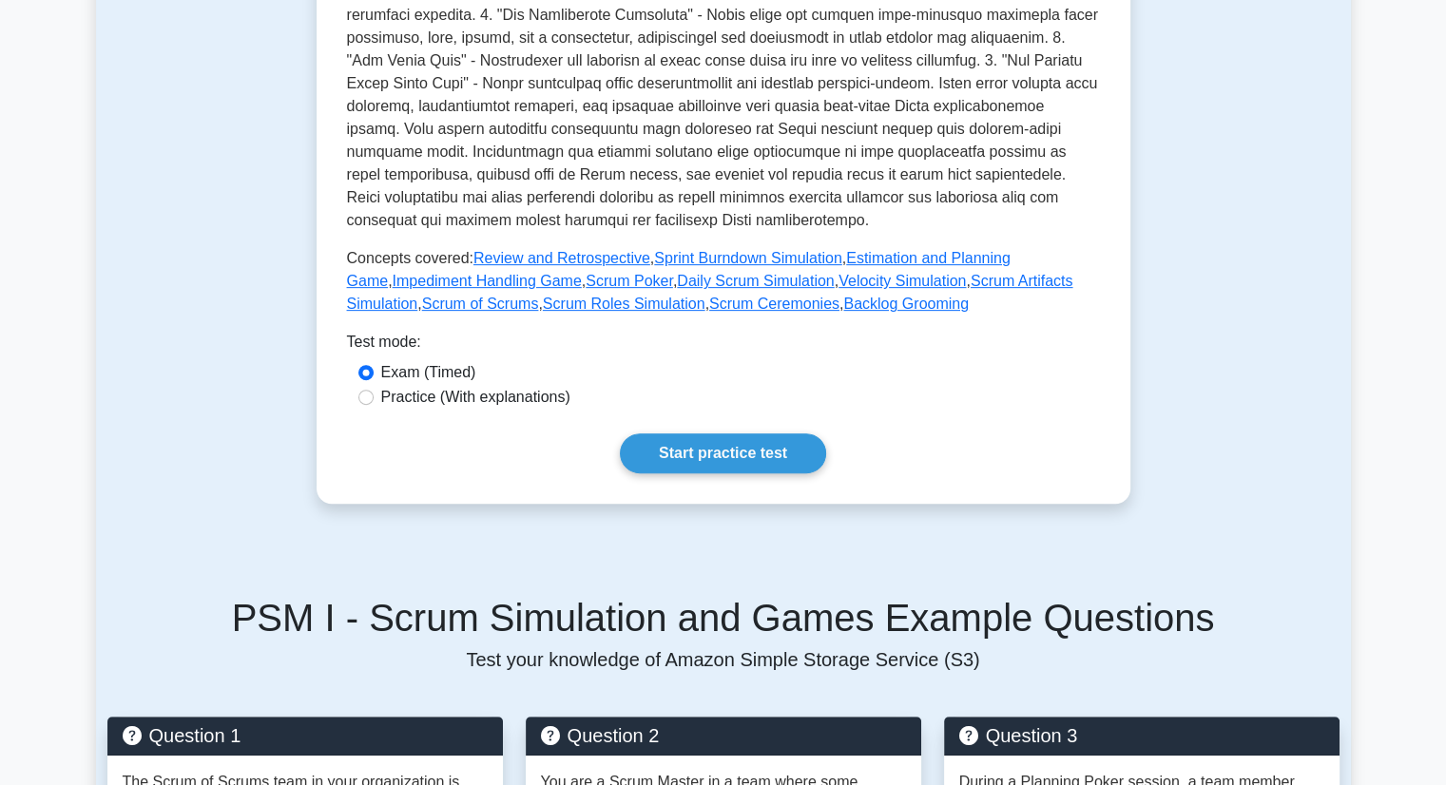
scroll to position [686, 0]
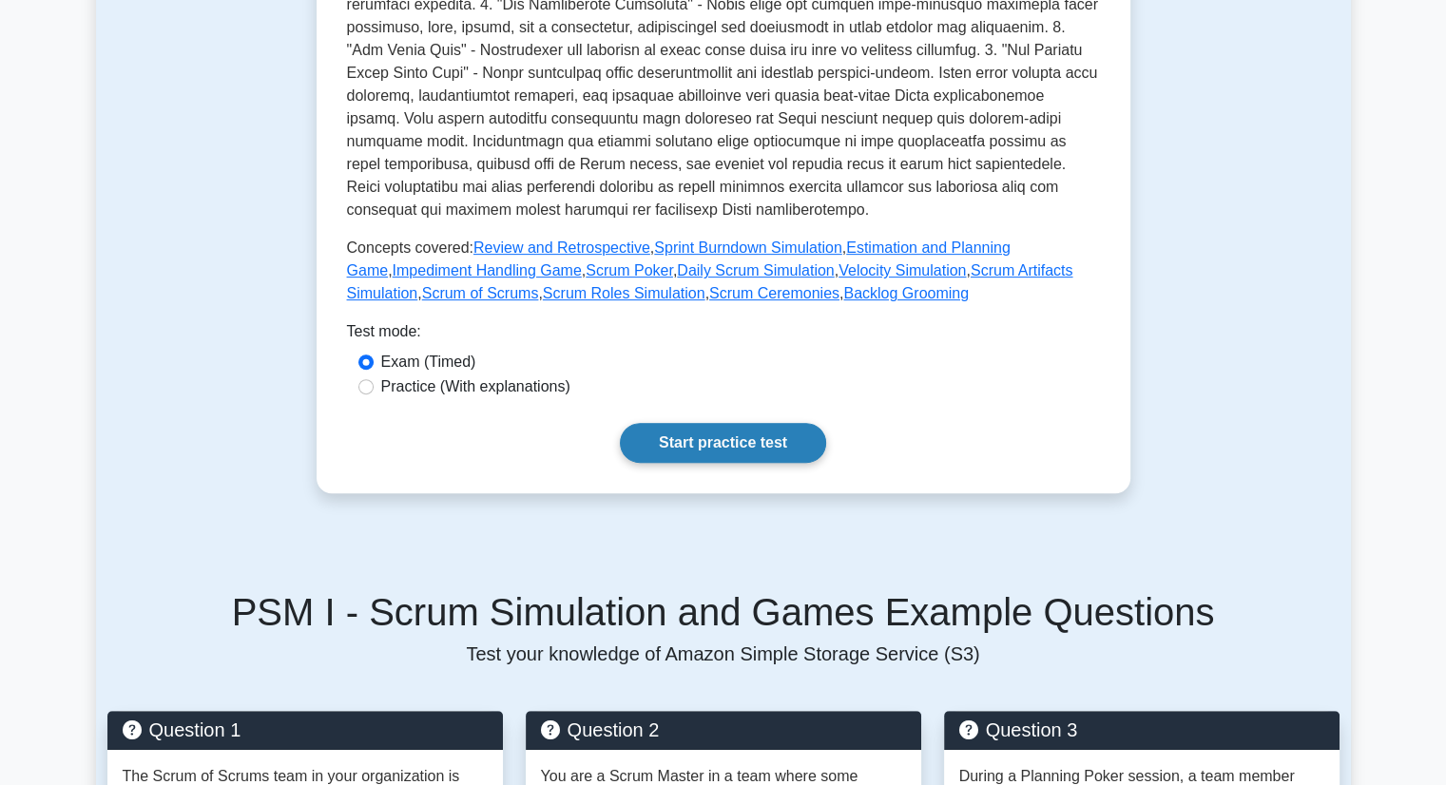
click at [703, 450] on link "Start practice test" at bounding box center [723, 443] width 206 height 40
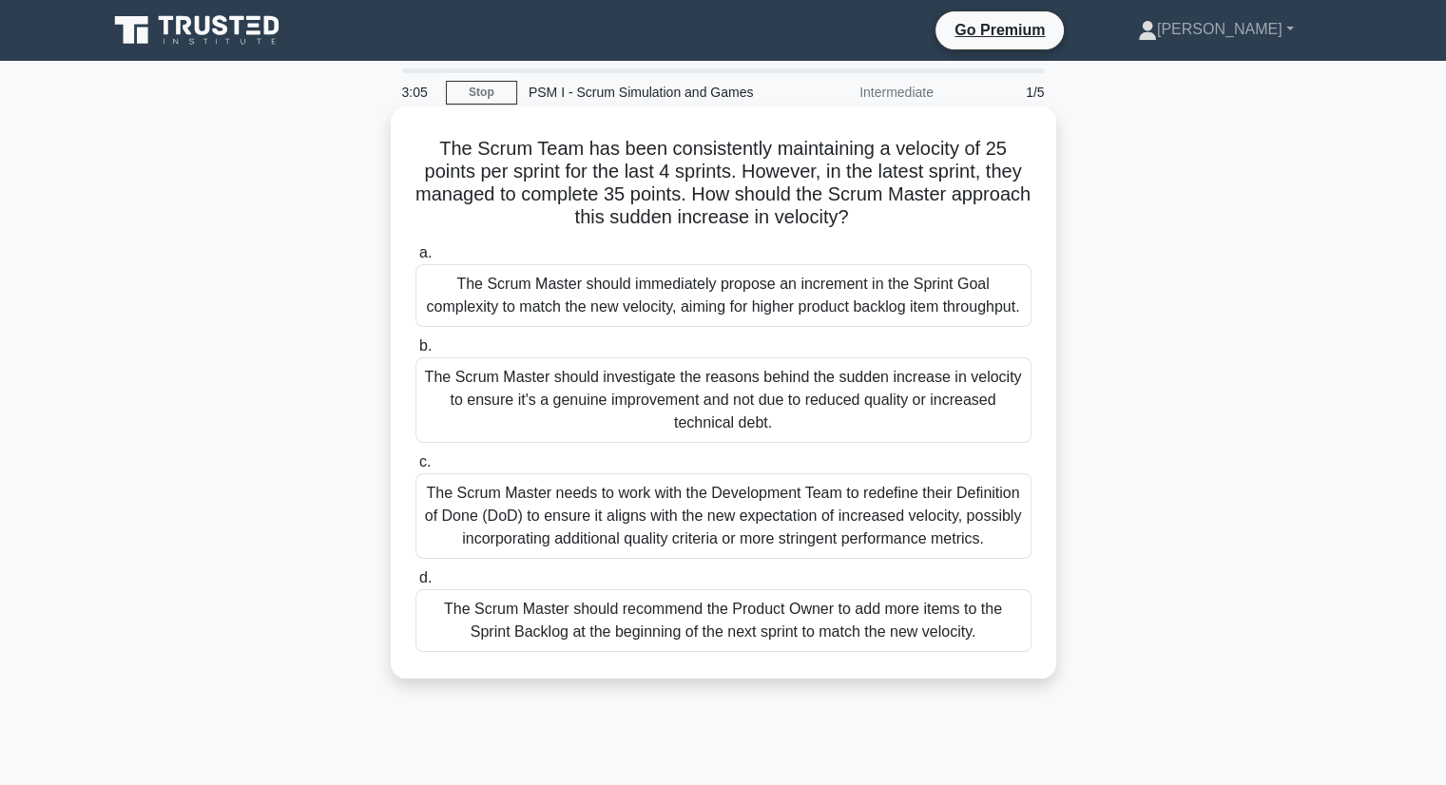
click at [923, 540] on div "The Scrum Master needs to work with the Development Team to redefine their Defi…" at bounding box center [723, 516] width 616 height 86
click at [415, 469] on input "c. The Scrum Master needs to work with the Development Team to redefine their D…" at bounding box center [415, 462] width 0 height 12
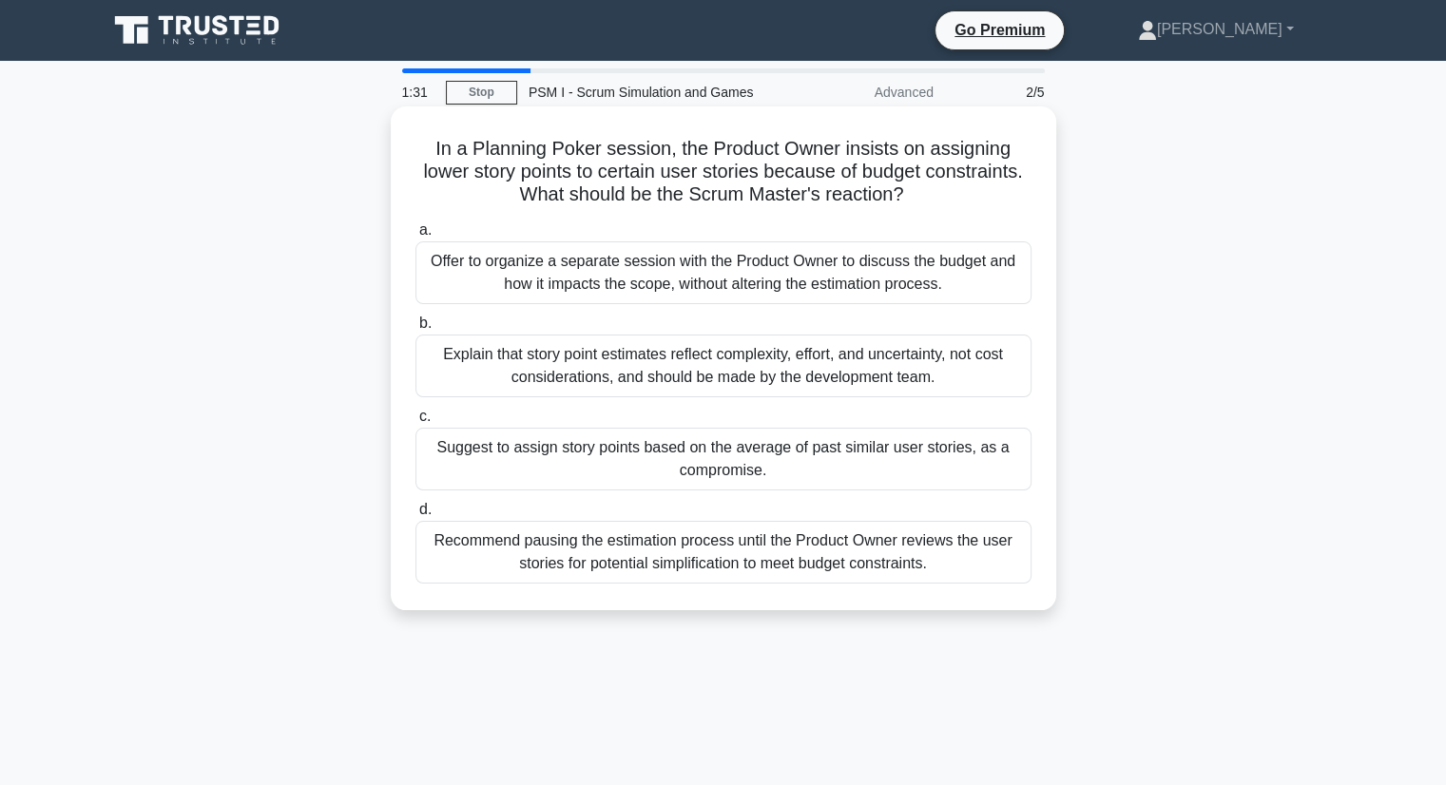
click at [783, 377] on div "Explain that story point estimates reflect complexity, effort, and uncertainty,…" at bounding box center [723, 366] width 616 height 63
click at [415, 330] on input "b. Explain that story point estimates reflect complexity, effort, and uncertain…" at bounding box center [415, 323] width 0 height 12
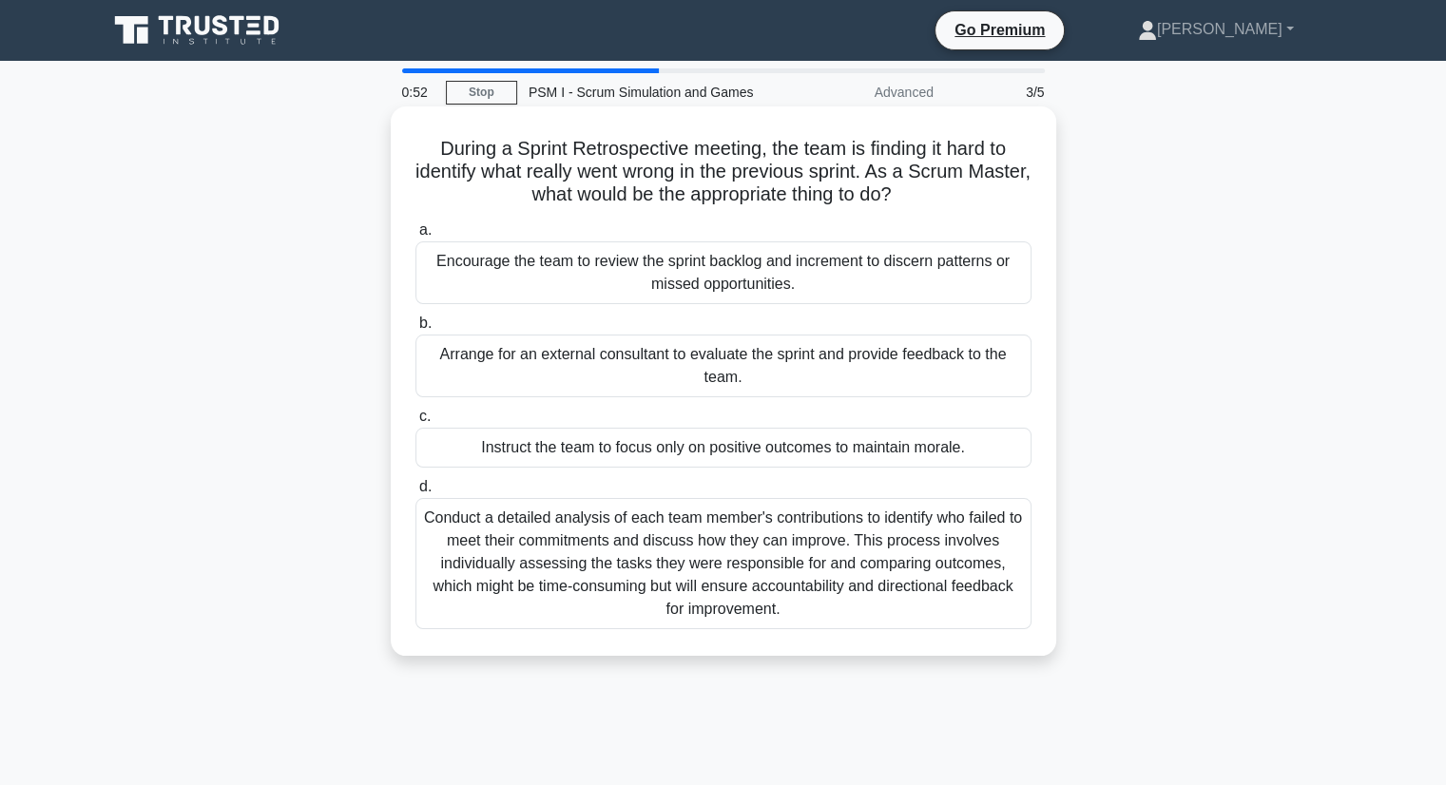
click at [793, 271] on div "Encourage the team to review the sprint backlog and increment to discern patter…" at bounding box center [723, 272] width 616 height 63
click at [415, 237] on input "a. Encourage the team to review the sprint backlog and increment to discern pat…" at bounding box center [415, 230] width 0 height 12
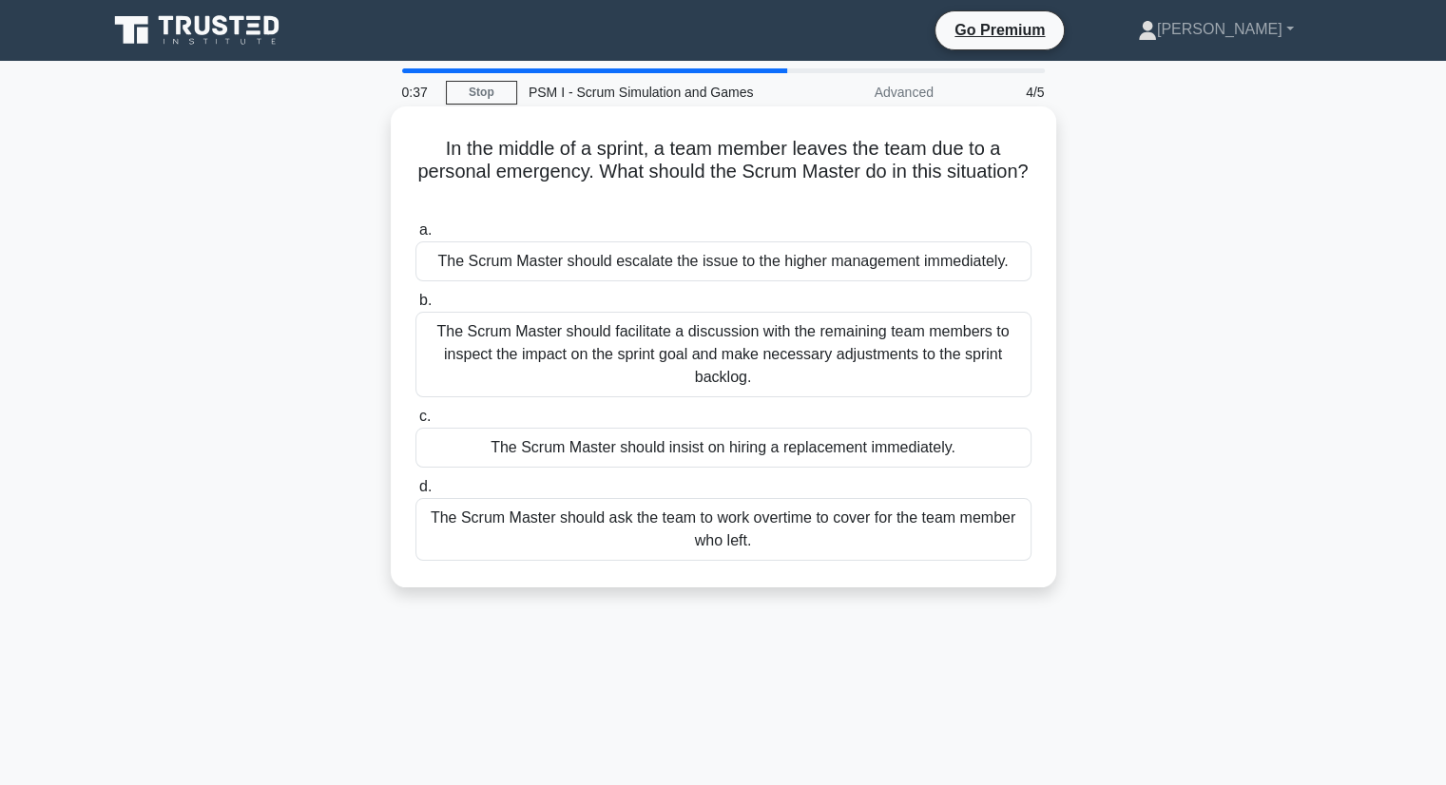
click at [815, 383] on div "The Scrum Master should facilitate a discussion with the remaining team members…" at bounding box center [723, 355] width 616 height 86
click at [415, 307] on input "b. The Scrum Master should facilitate a discussion with the remaining team memb…" at bounding box center [415, 301] width 0 height 12
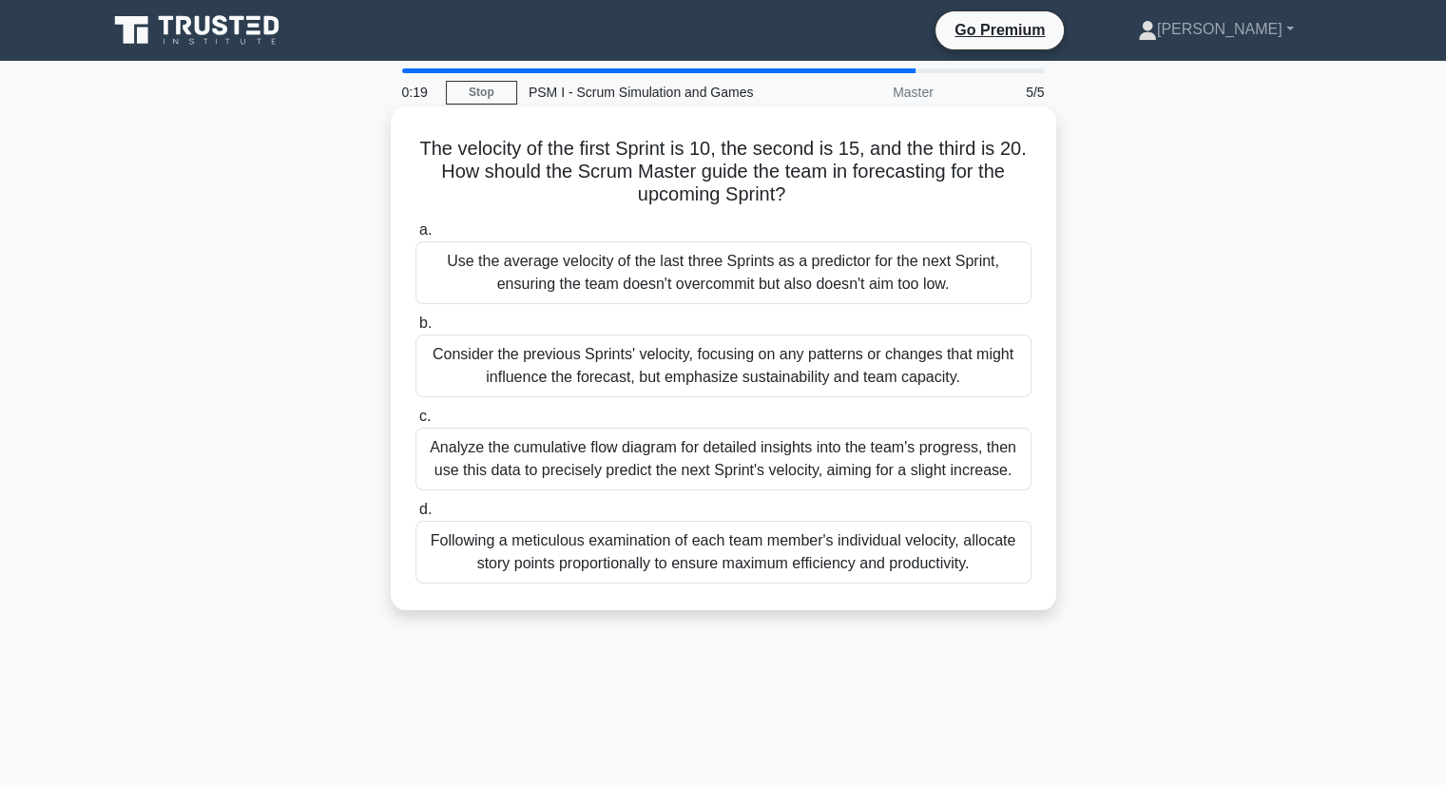
click at [846, 465] on div "Analyze the cumulative flow diagram for detailed insights into the team's progr…" at bounding box center [723, 459] width 616 height 63
click at [415, 423] on input "c. Analyze the cumulative flow diagram for detailed insights into the team's pr…" at bounding box center [415, 417] width 0 height 12
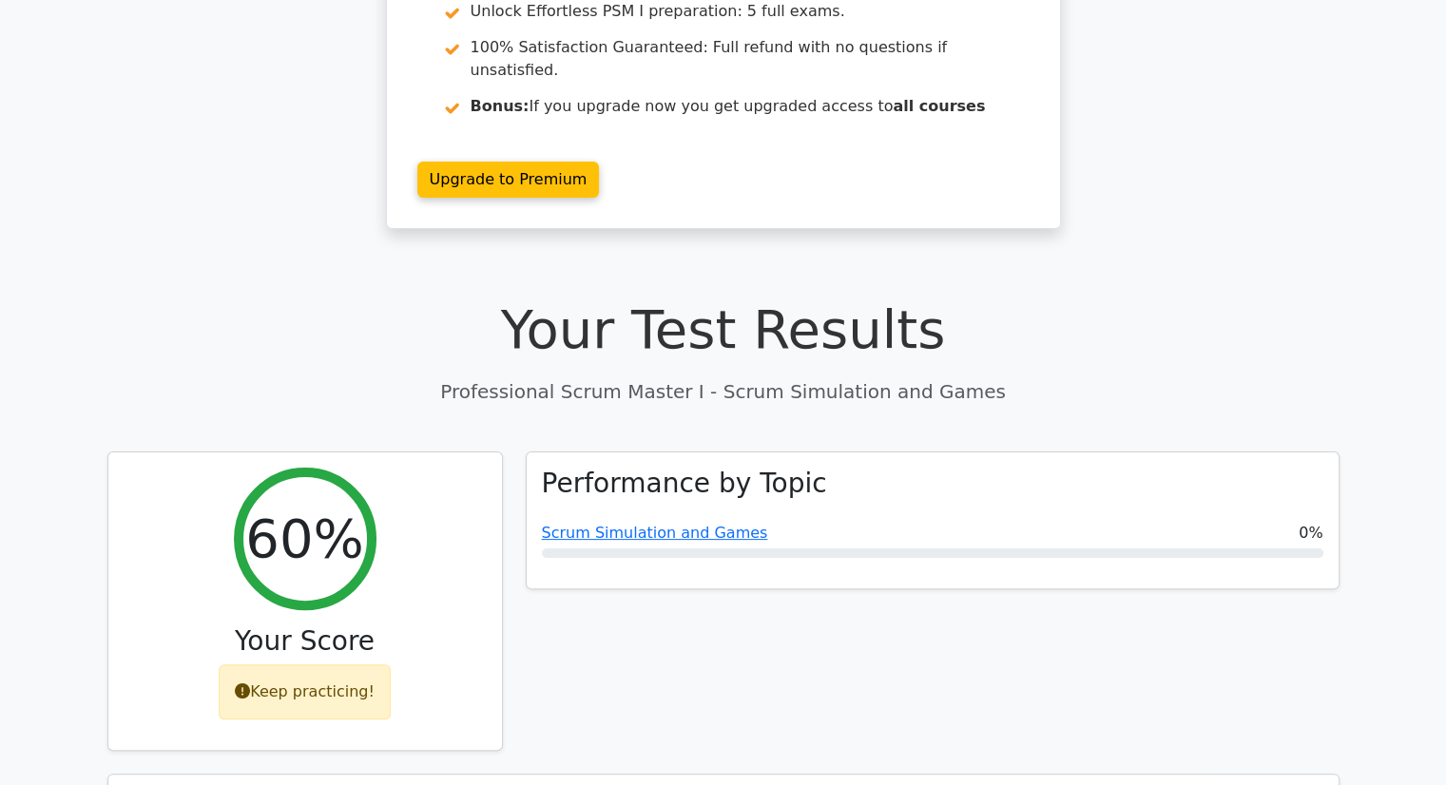
scroll to position [322, 0]
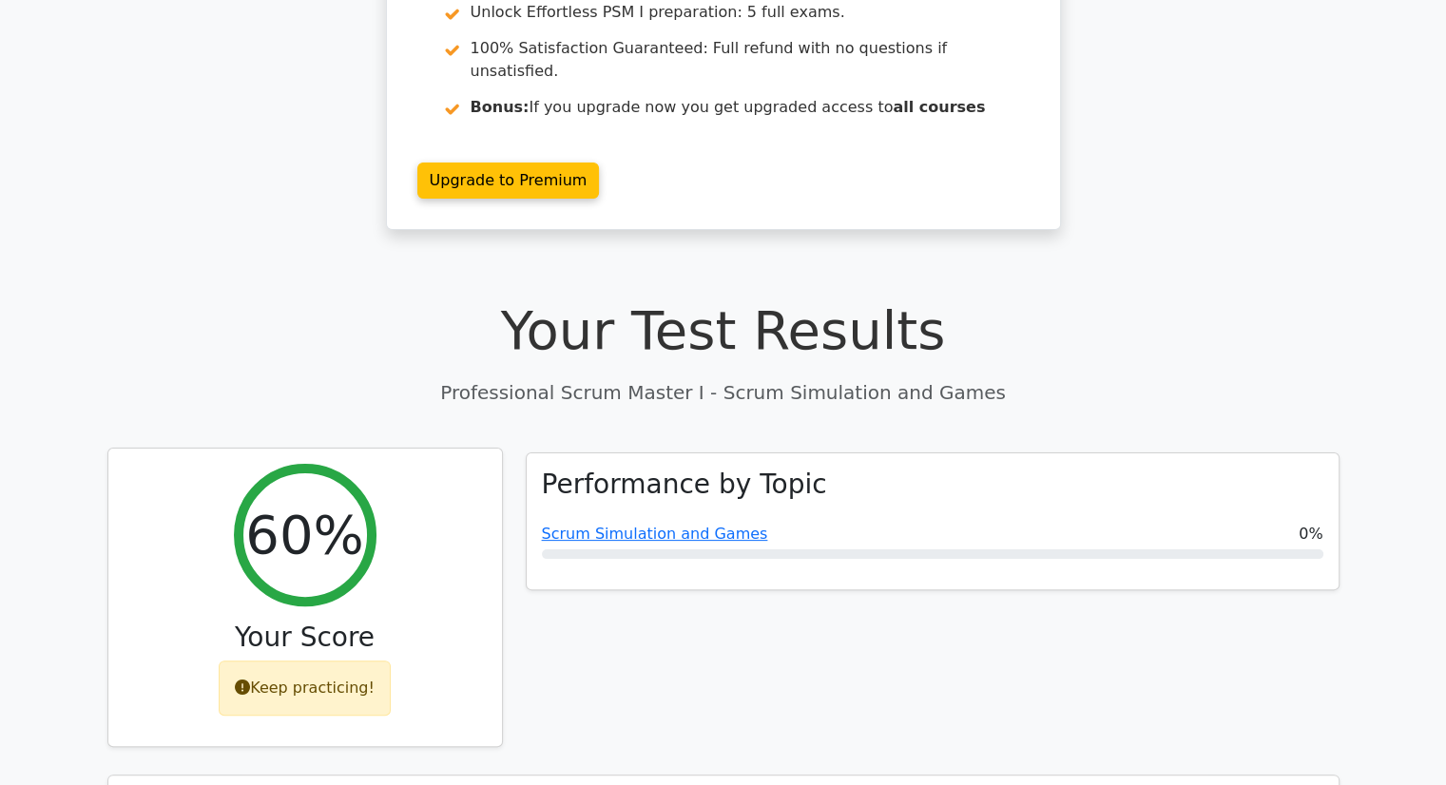
click at [346, 661] on div "Keep practicing!" at bounding box center [305, 688] width 172 height 55
click at [328, 556] on div "60% Your Score Keep practicing!" at bounding box center [305, 598] width 394 height 298
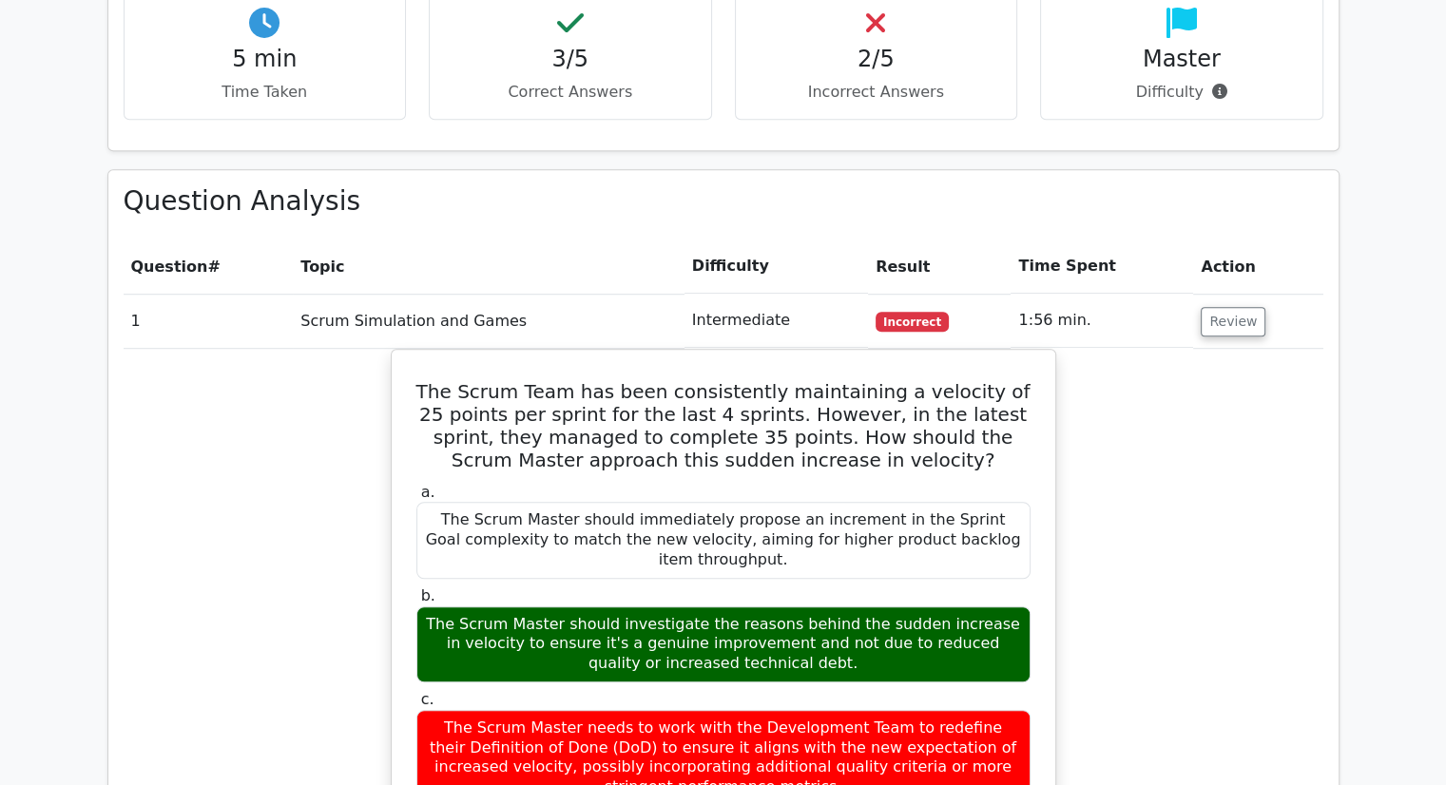
scroll to position [1178, 0]
